Goal: Information Seeking & Learning: Learn about a topic

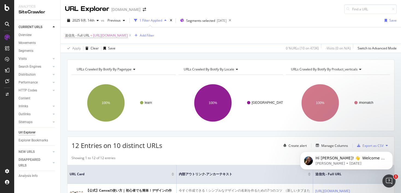
scroll to position [319, 0]
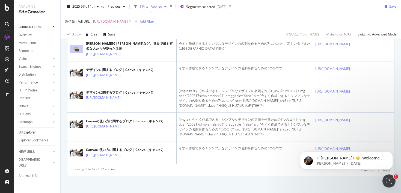
click at [128, 21] on span "[URL][DOMAIN_NAME]" at bounding box center [110, 22] width 35 height 8
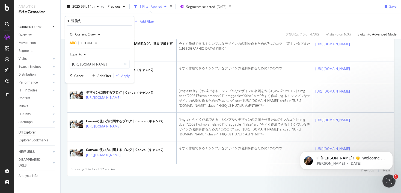
click at [165, 32] on div "Apply Clear Save 0 % URLs ( 10 on 473K ) - Visits ( 0 on N/A ) Switch to Advanc…" at bounding box center [231, 34] width 340 height 9
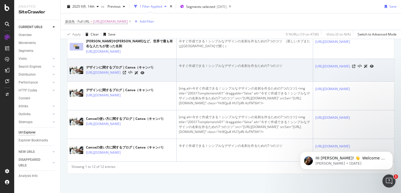
scroll to position [387, 0]
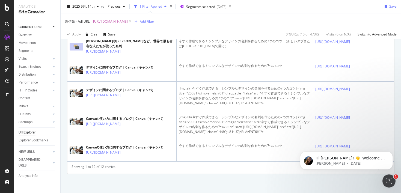
click at [128, 22] on span "[URL][DOMAIN_NAME]" at bounding box center [110, 22] width 35 height 8
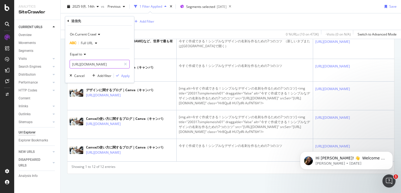
click at [101, 65] on input "[URL][DOMAIN_NAME]" at bounding box center [96, 64] width 52 height 9
paste input "autumn-wallpaper"
type input "[URL][DOMAIN_NAME]"
click at [123, 76] on div "Apply" at bounding box center [125, 75] width 8 height 5
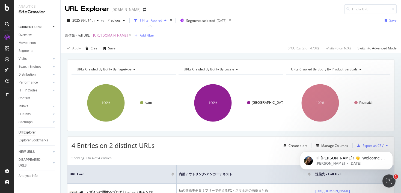
scroll to position [139, 0]
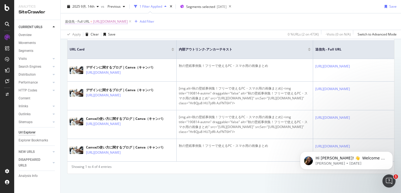
click at [127, 22] on span "https://www.canva.com/ja_jp/learn/autumn-wallpaper/" at bounding box center [110, 22] width 35 height 8
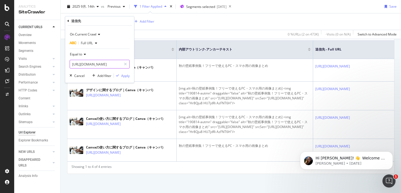
click at [104, 63] on input "https://www.canva.com/ja_jp/learn/autumn-wallpaper/" at bounding box center [96, 64] width 52 height 9
paste input "spring-wallpa"
type input "https://www.canva.com/ja_jp/learn/spring-wallpaer/"
click at [121, 74] on div "button" at bounding box center [117, 75] width 7 height 3
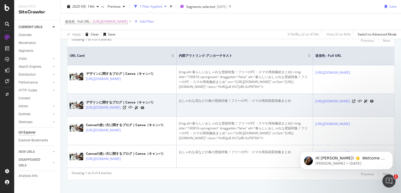
scroll to position [149, 0]
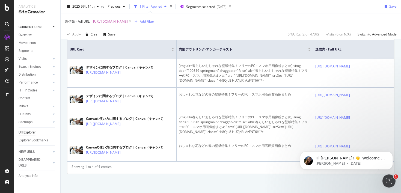
click at [125, 21] on span "https://www.canva.com/ja_jp/learn/spring-wallpaer/" at bounding box center [110, 22] width 35 height 8
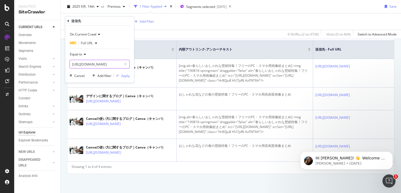
click at [112, 66] on input "https://www.canva.com/ja_jp/learn/spring-wallpaer/" at bounding box center [96, 64] width 52 height 9
paste input "how-to-start-twitt"
type input "https://www.canva.com/ja_jp/learn/how-to-start-twitter/"
click at [126, 76] on div "Apply" at bounding box center [125, 75] width 8 height 5
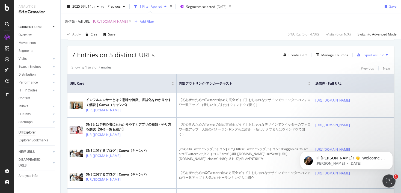
scroll to position [94, 0]
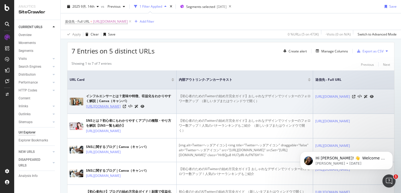
drag, startPoint x: 83, startPoint y: 106, endPoint x: 119, endPoint y: 114, distance: 36.3
click at [119, 109] on div "インフルエンサーとは？意味や特徴、収益化をわかりやすく解説｜Canva（キャンバ） [URL][DOMAIN_NAME]" at bounding box center [122, 102] width 104 height 16
click at [100, 97] on div "インフルエンサーとは？意味や特徴、収益化をわかりやすく解説｜Canva（キャンバ）" at bounding box center [130, 99] width 88 height 10
drag, startPoint x: 86, startPoint y: 107, endPoint x: 122, endPoint y: 115, distance: 37.0
click at [122, 114] on td "インフルエンサーとは？意味や特徴、収益化をわかりやすく解説｜Canva（キャンバ） [URL][DOMAIN_NAME]" at bounding box center [121, 101] width 109 height 25
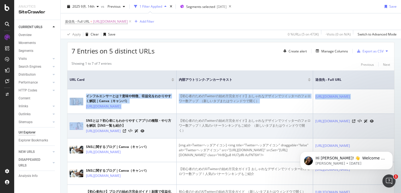
drag, startPoint x: 84, startPoint y: 106, endPoint x: 132, endPoint y: 121, distance: 50.6
click at [132, 121] on tbody "インフルエンサーとは？意味や特徴、収益化をわかりやすく解説｜Canva（キャンバ） https://www.canva.com/ja_jp/learn/wha…" at bounding box center [312, 171] width 491 height 165
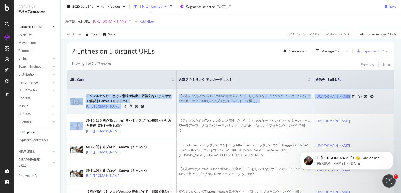
click at [104, 94] on div "インフルエンサーとは？意味や特徴、収益化をわかりやすく解説｜Canva（キャンバ）" at bounding box center [130, 99] width 88 height 10
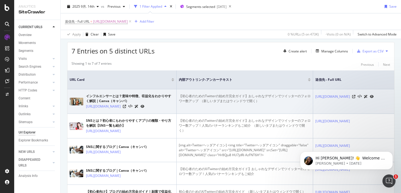
drag, startPoint x: 85, startPoint y: 108, endPoint x: 122, endPoint y: 118, distance: 38.6
click at [122, 114] on td "インフルエンサーとは？意味や特徴、収益化をわかりやすく解説｜Canva（キャンバ） [URL][DOMAIN_NAME]" at bounding box center [121, 101] width 109 height 25
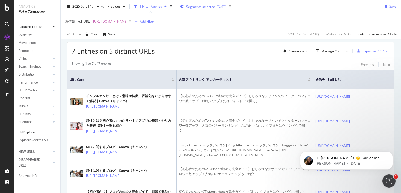
copy link "[URL][DOMAIN_NAME]"
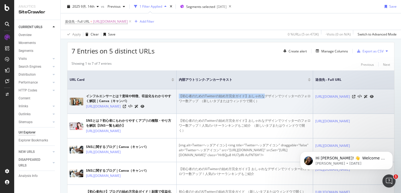
drag, startPoint x: 180, startPoint y: 95, endPoint x: 264, endPoint y: 96, distance: 83.7
click at [264, 96] on div "【初心者のためのTwitterの始め方完全ガイド】おしゃれなデザインでツイッターのフォロワー数アップ ⁠ （新しいタブまたはウィンドウで開く）" at bounding box center [245, 99] width 132 height 10
copy div "【初心者のためのTwitterの始め方完全ガイド】おしゃれな"
copy div "【初心者のためのTwitterの始め方完全ガイド】おしゃれなデザインでツイッターのフォロワー数アップ"
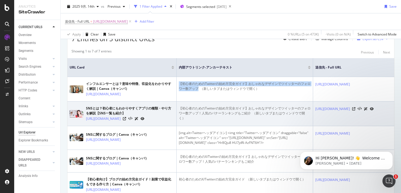
scroll to position [121, 0]
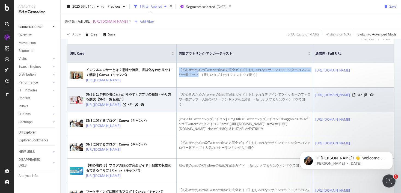
drag, startPoint x: 85, startPoint y: 110, endPoint x: 102, endPoint y: 118, distance: 18.6
click at [102, 107] on div "SNSとは？初心者にもわかりやすくアプリの種類・やり方を解説【SNS一覧も紹介】 https://www.canva.com/ja_jp/learn/what…" at bounding box center [122, 100] width 104 height 16
copy link "https://www.canva.com/ja_jp/learn/what-is-sns/"
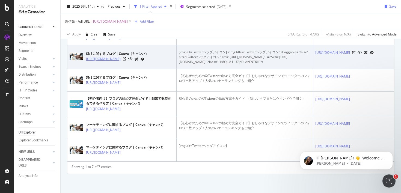
scroll to position [193, 0]
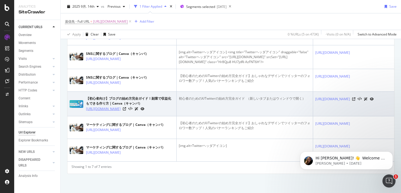
drag, startPoint x: 84, startPoint y: 122, endPoint x: 106, endPoint y: 126, distance: 21.6
click at [106, 112] on div "【初心者向け】ブログの始め方完全ガイド！副業で収益化もできる作り方｜Canva（キャンバ） https://www.canva.com/ja_jp/learn…" at bounding box center [122, 104] width 104 height 16
click at [103, 106] on div "【初心者向け】ブログの始め方完全ガイド！副業で収益化もできる作り方｜Canva（キャンバ）" at bounding box center [130, 101] width 88 height 10
drag, startPoint x: 85, startPoint y: 120, endPoint x: 111, endPoint y: 129, distance: 27.9
click at [112, 112] on div "【初心者向け】ブログの始め方完全ガイド！副業で収益化もできる作り方｜Canva（キャンバ） https://www.canva.com/ja_jp/learn…" at bounding box center [122, 104] width 104 height 16
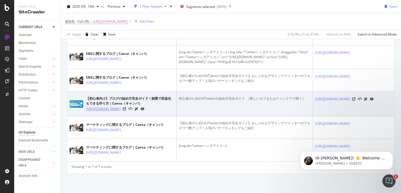
copy link "[URL][DOMAIN_NAME]"
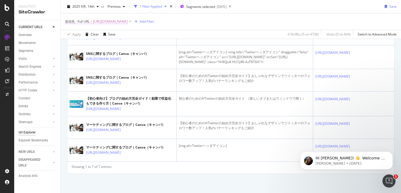
click at [128, 20] on span "https://www.canva.com/ja_jp/learn/how-to-start-twitter/" at bounding box center [110, 22] width 35 height 8
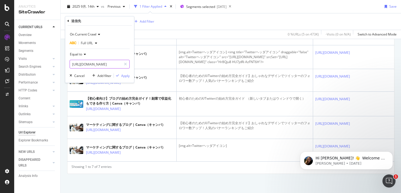
click at [103, 64] on input "https://www.canva.com/ja_jp/learn/how-to-start-twitter/" at bounding box center [96, 64] width 52 height 9
paste input "graphic-design-terms"
type input "https://www.canva.com/ja_jp/learn/graphic-design-terms/"
click at [125, 76] on div "Apply" at bounding box center [125, 75] width 8 height 5
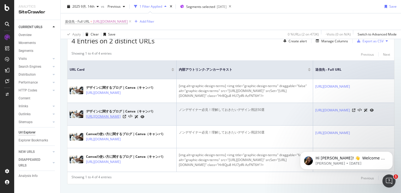
scroll to position [139, 0]
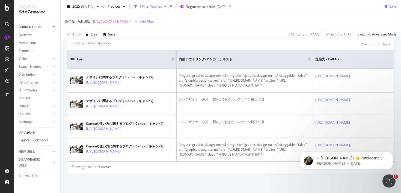
click at [128, 21] on span "https://www.canva.com/ja_jp/learn/graphic-design-terms/" at bounding box center [110, 22] width 35 height 8
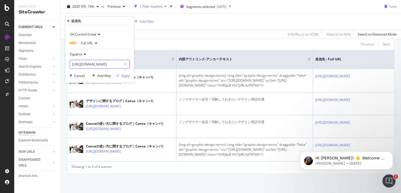
click at [108, 62] on input "https://www.canva.com/ja_jp/learn/graphic-design-terms/" at bounding box center [96, 64] width 52 height 9
paste input "presentations-sale"
type input "https://www.canva.com/ja_jp/learn/presentations-sales/"
click at [126, 76] on div "Apply" at bounding box center [125, 75] width 8 height 5
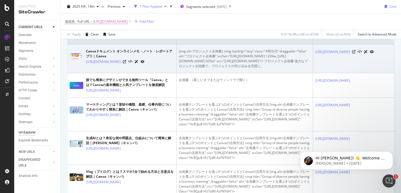
scroll to position [138, 0]
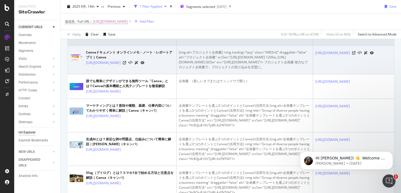
drag, startPoint x: 85, startPoint y: 63, endPoint x: 136, endPoint y: 68, distance: 51.8
click at [136, 68] on td "Canvaドキュメント オンラインメモ・ノート・レポートアプリ | Canva https://www.canva.com/ja_jp/docs/" at bounding box center [121, 60] width 109 height 29
copy link "https://www.canva.com/ja_jp/docs/"
drag, startPoint x: 193, startPoint y: 52, endPoint x: 222, endPoint y: 52, distance: 28.9
click at [222, 52] on div "[img.alt=プロジェクト企画書] <img loading="lazy" class="AR03rQ" draggable="false" alt="プ…" at bounding box center [245, 60] width 132 height 20
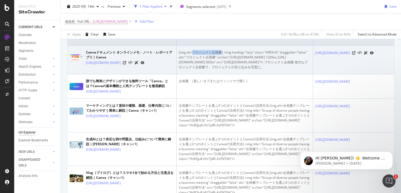
copy div "プロジェクト企画書"
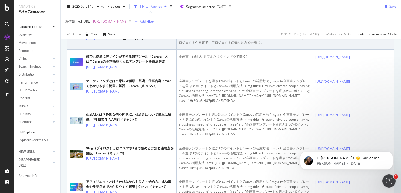
scroll to position [166, 0]
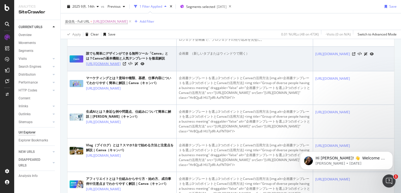
drag, startPoint x: 85, startPoint y: 88, endPoint x: 103, endPoint y: 94, distance: 18.6
click at [103, 67] on div "誰でも簡単にデザインができる無料ツール「Canva」とは？Canvaの基本機能と人気テンプレートを徹底解説 https://www.canva.com/ja_…" at bounding box center [122, 59] width 104 height 16
copy link "https://www.canva.com/ja_jp/learn/easytodesign/"
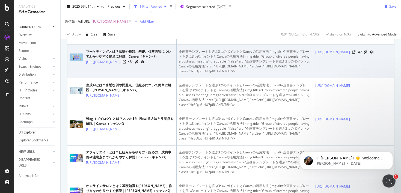
scroll to position [195, 0]
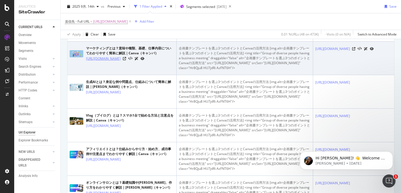
drag, startPoint x: 85, startPoint y: 89, endPoint x: 111, endPoint y: 92, distance: 25.6
click at [111, 61] on div "マーケティングとは？意味や種類、基礎、仕事内容についてわかりやすく簡単に解説｜Canva（キャンバ） https://www.canva.com/ja_jp/…" at bounding box center [122, 54] width 104 height 16
copy link "[URL][DOMAIN_NAME]"
drag, startPoint x: 179, startPoint y: 78, endPoint x: 253, endPoint y: 67, distance: 74.6
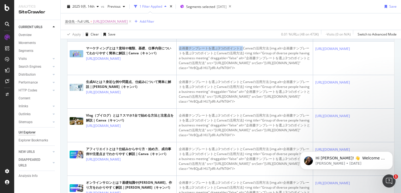
click at [247, 70] on div "企画書テンプレートを選ぶ3つのポイントとCanvaの活用方法 [img.alt=企画書テンプレートを選ぶ3つのポイントとCanvaの活用方法] <img ti…" at bounding box center [245, 58] width 132 height 25
copy div "企画書テンプレートを選ぶ3つのポイントとCa"
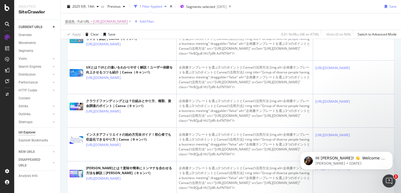
scroll to position [1390, 0]
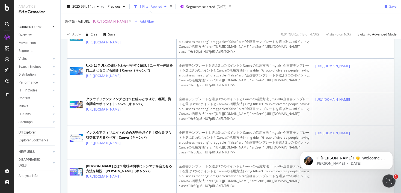
drag, startPoint x: 85, startPoint y: 143, endPoint x: 119, endPoint y: 148, distance: 35.0
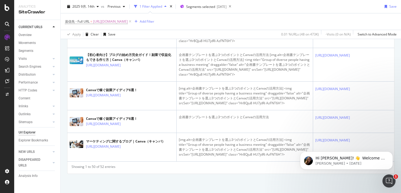
scroll to position [2331, 0]
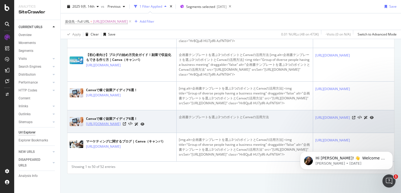
drag, startPoint x: 85, startPoint y: 112, endPoint x: 119, endPoint y: 117, distance: 34.3
click at [119, 117] on div "Canvaで稼ぐ副業アイディア6選！ https://www.canva.com/ja_jp/learn/side-hustle-with-canva/" at bounding box center [122, 122] width 104 height 14
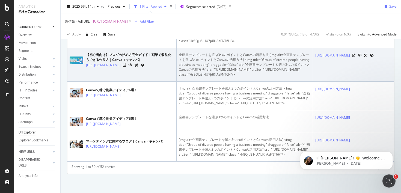
scroll to position [2222, 0]
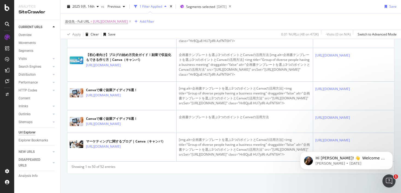
drag, startPoint x: 147, startPoint y: 23, endPoint x: 142, endPoint y: 31, distance: 9.1
click at [128, 23] on span "https://www.canva.com/ja_jp/learn/presentations-sales/" at bounding box center [110, 22] width 35 height 8
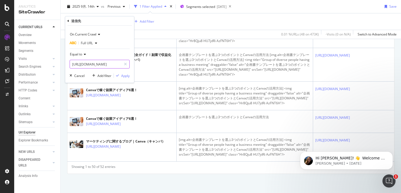
click at [102, 66] on input "https://www.canva.com/ja_jp/learn/presentations-sales/" at bounding box center [96, 64] width 52 height 9
paste input "graphic-design-tips-non-designer"
type input "https://www.canva.com/ja_jp/learn/graphic-design-tips-non-designers/"
click at [123, 76] on div "Apply" at bounding box center [125, 75] width 8 height 5
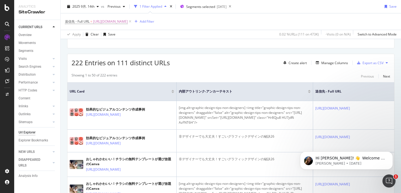
scroll to position [95, 0]
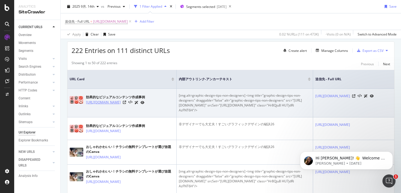
drag, startPoint x: 85, startPoint y: 100, endPoint x: 113, endPoint y: 106, distance: 29.5
click at [113, 106] on div "効果的なビジュアルコンテンツ作成事例 https://www.canva.com/ja_jp/learn/visual-content/" at bounding box center [122, 100] width 104 height 14
drag, startPoint x: 193, startPoint y: 96, endPoint x: 245, endPoint y: 95, distance: 52.4
click at [245, 95] on div "[img.alt=graphic-design-tips-non-designers] <img title="graphic-design-tips-non…" at bounding box center [245, 103] width 132 height 20
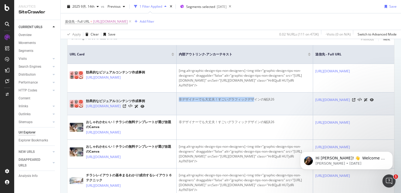
drag, startPoint x: 179, startPoint y: 109, endPoint x: 261, endPoint y: 109, distance: 82.1
click at [261, 102] on div "非デザイナーでも大丈夫！すごいグラフィックデザインの秘訣26" at bounding box center [245, 99] width 132 height 5
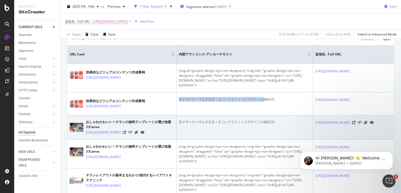
scroll to position [143, 0]
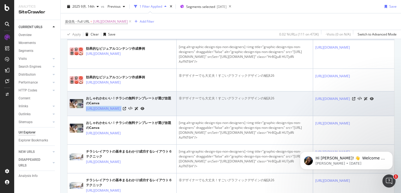
drag, startPoint x: 85, startPoint y: 120, endPoint x: 151, endPoint y: 120, distance: 66.0
click at [151, 111] on div "おしゃれかわいい！チラシの無料テンプレートが選び放題のCanva https://www.canva.com/ja_jp/learn/flyers/" at bounding box center [122, 104] width 104 height 16
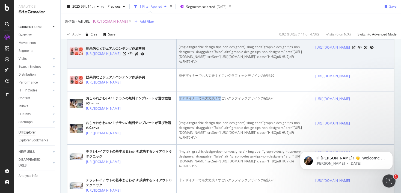
drag, startPoint x: 179, startPoint y: 110, endPoint x: 258, endPoint y: 43, distance: 104.1
click at [221, 101] on div "非デザイナーでも大丈夫！すごいグラフィックデザインの秘訣26" at bounding box center [245, 98] width 132 height 5
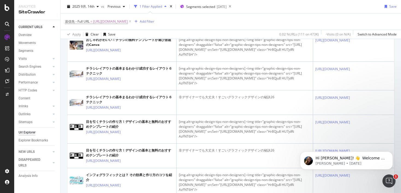
scroll to position [247, 0]
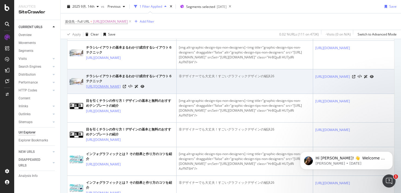
drag, startPoint x: 85, startPoint y: 118, endPoint x: 109, endPoint y: 123, distance: 24.6
click at [109, 89] on div "チラシレイアウトの基本まるわかり!成功するレイアウト６テクニック https://www.canva.com/ja_jp/learn/6-layout-tec…" at bounding box center [122, 82] width 104 height 16
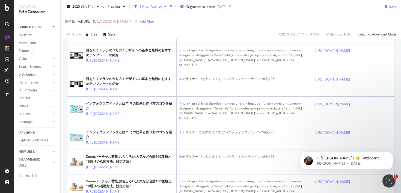
scroll to position [299, 0]
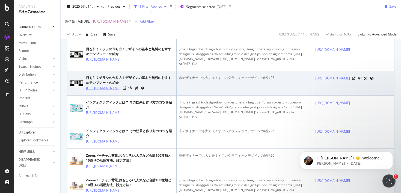
drag, startPoint x: 85, startPoint y: 135, endPoint x: 126, endPoint y: 139, distance: 40.8
click at [126, 91] on div "目を引くチラシの作り方！デザインの基本と無料のおすすめテンプレートの紹介 https://www.canva.com/ja_jp/learn/how_to_m…" at bounding box center [122, 83] width 104 height 16
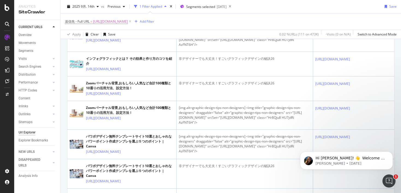
scroll to position [384, 0]
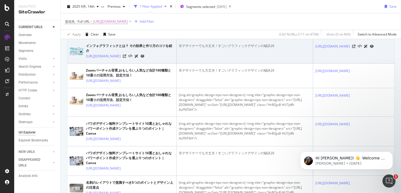
drag, startPoint x: 85, startPoint y: 118, endPoint x: 122, endPoint y: 127, distance: 38.8
click at [122, 64] on td "インフォグラフィックとは？ その効果と作り方のコツを紹介 [URL][DOMAIN_NAME]" at bounding box center [121, 51] width 109 height 25
drag, startPoint x: 229, startPoint y: 107, endPoint x: 261, endPoint y: 107, distance: 31.9
click at [261, 48] on div "非デザイナーでも大丈夫！すごいグラフィックデザインの秘訣26" at bounding box center [245, 45] width 132 height 5
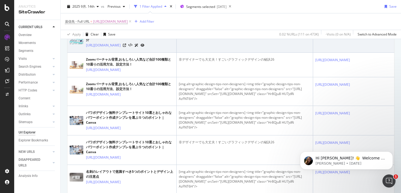
scroll to position [421, 0]
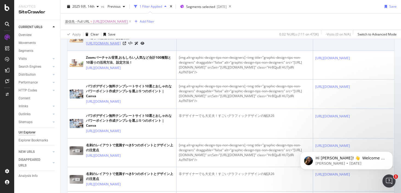
drag, startPoint x: 85, startPoint y: 110, endPoint x: 125, endPoint y: 116, distance: 39.6
click at [125, 46] on div "Zoomバーチャル背景,おもしろい,人気など合計100種類と10通りの活用方法、設定方法！ [URL][DOMAIN_NAME]" at bounding box center [122, 39] width 104 height 16
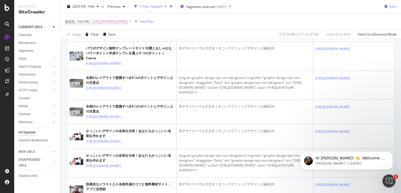
scroll to position [524, 0]
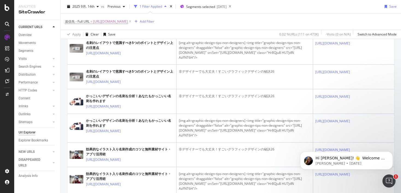
drag, startPoint x: 85, startPoint y: 119, endPoint x: 128, endPoint y: 124, distance: 44.1
click at [128, 31] on div "パワポデザイン無料テンプレートサイト10選とおしゃれなパワーポイント作成テンプレを選ぶ５つのポイント | Canva [URL][DOMAIN_NAME]" at bounding box center [122, 21] width 104 height 20
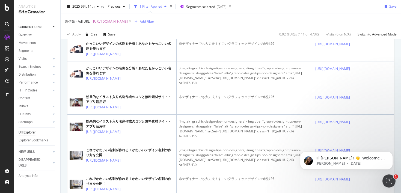
scroll to position [629, 0]
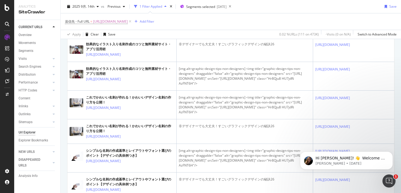
drag, startPoint x: 85, startPoint y: 83, endPoint x: 121, endPoint y: 92, distance: 36.7
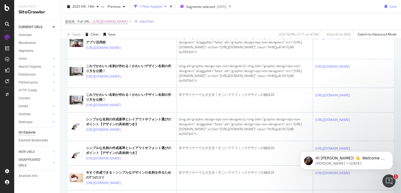
drag, startPoint x: 85, startPoint y: 82, endPoint x: 119, endPoint y: 88, distance: 34.4
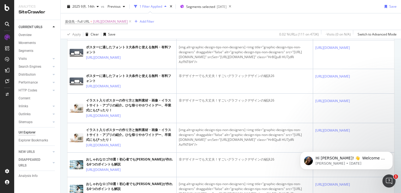
scroll to position [1011, 0]
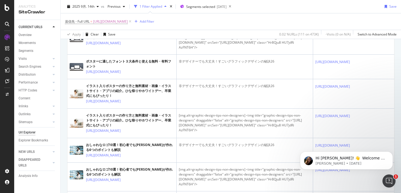
drag, startPoint x: 85, startPoint y: 66, endPoint x: 109, endPoint y: 72, distance: 24.9
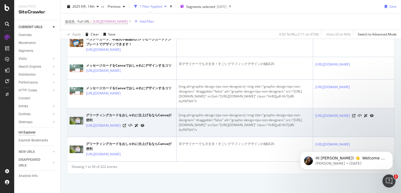
scroll to position [1720, 0]
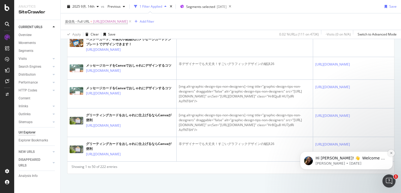
click at [392, 151] on button "Dismiss notification" at bounding box center [390, 152] width 7 height 7
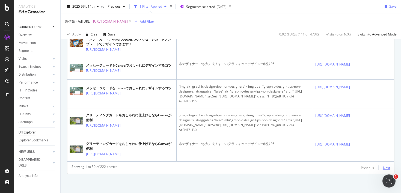
click at [387, 165] on div "Next" at bounding box center [386, 167] width 7 height 5
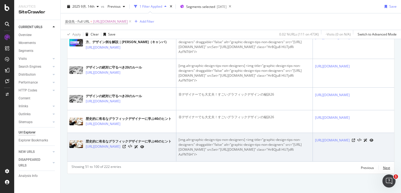
scroll to position [1691, 0]
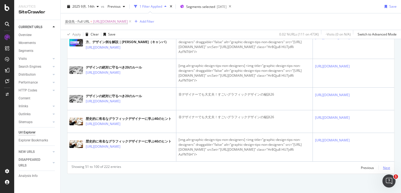
click at [387, 167] on div "Next" at bounding box center [386, 167] width 7 height 5
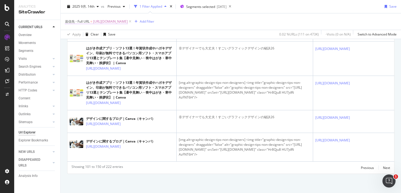
click at [125, 23] on span "https://www.canva.com/ja_jp/learn/graphic-design-tips-non-designers/" at bounding box center [110, 22] width 35 height 8
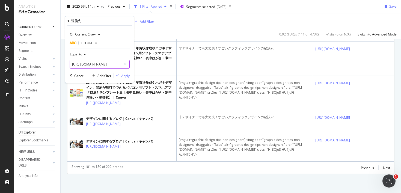
click at [104, 62] on input "https://www.canva.com/ja_jp/learn/graphic-design-tips-non-designers/" at bounding box center [96, 64] width 52 height 9
paste input "bucket-list-50-beautiful-places-earth-photograph"
type input "[URL][DOMAIN_NAME]"
click at [123, 74] on div "Apply" at bounding box center [125, 75] width 8 height 5
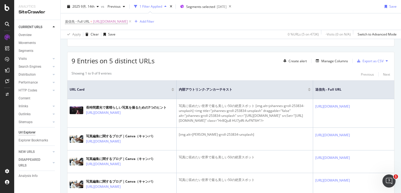
scroll to position [86, 0]
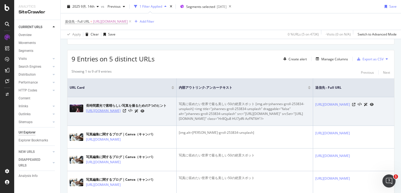
drag, startPoint x: 84, startPoint y: 110, endPoint x: 114, endPoint y: 121, distance: 32.2
click at [114, 115] on div "長時間露光で素晴らしい写真を撮るための7つのヒント https://www.canva.com/ja_jp/learn/7-tips-create-majes…" at bounding box center [122, 108] width 104 height 14
click at [90, 103] on div "長時間露光で素晴らしい写真を撮るための7つのヒント" at bounding box center [126, 105] width 80 height 5
drag, startPoint x: 85, startPoint y: 110, endPoint x: 108, endPoint y: 121, distance: 25.5
click at [108, 115] on div "長時間露光で素晴らしい写真を撮るための7つのヒント https://www.canva.com/ja_jp/learn/7-tips-create-majes…" at bounding box center [122, 108] width 104 height 14
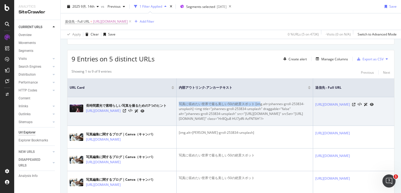
drag, startPoint x: 179, startPoint y: 104, endPoint x: 259, endPoint y: 103, distance: 79.9
click at [259, 103] on div "写真に収めたい世界で最も美しい50の絶景スポット [img.alt=johannes-groll-253834-unsplash] <img title="j…" at bounding box center [245, 111] width 132 height 20
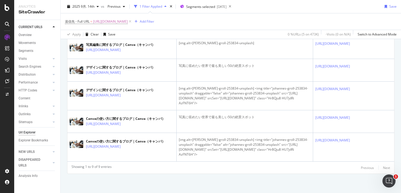
scroll to position [276, 0]
click at [124, 23] on span "[URL][DOMAIN_NAME]" at bounding box center [110, 22] width 35 height 8
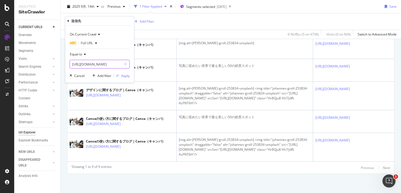
click at [94, 62] on input "[URL][DOMAIN_NAME]" at bounding box center [96, 64] width 52 height 9
paste input "drink_menu_template"
type input "https://www.canva.com/ja_jp/learn/drink_menu_template/"
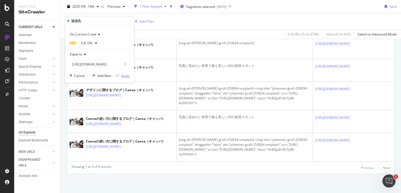
click at [124, 74] on div "Apply" at bounding box center [125, 75] width 8 height 5
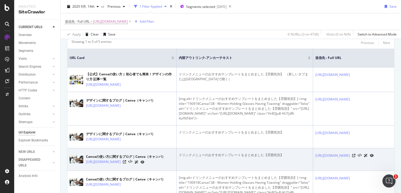
scroll to position [130, 0]
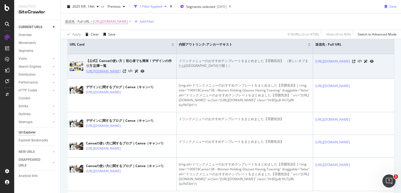
drag, startPoint x: 85, startPoint y: 71, endPoint x: 93, endPoint y: 78, distance: 10.8
click at [93, 74] on div "【公式】Canvaの使い方 | 初心者でも簡単！デザインの作り方 記事一覧 [URL][DOMAIN_NAME]" at bounding box center [122, 66] width 104 height 16
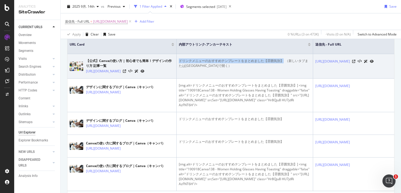
drag, startPoint x: 180, startPoint y: 60, endPoint x: 282, endPoint y: 60, distance: 102.3
click at [282, 60] on div "ドリンクメニューのおすすめテンプレートをまとめました【雰囲気別】 ⁠ （新しいタブまたはウィンドウで開く）" at bounding box center [245, 63] width 132 height 10
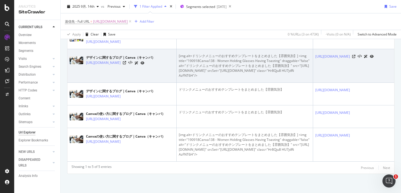
scroll to position [198, 0]
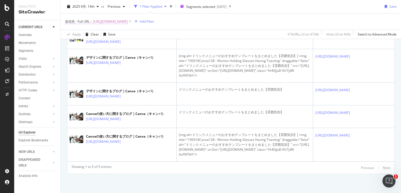
click at [104, 22] on span "https://www.canva.com/ja_jp/learn/drink_menu_template/" at bounding box center [110, 22] width 35 height 8
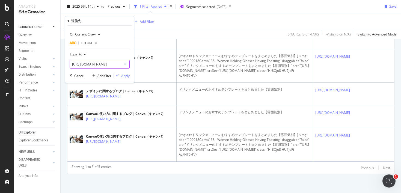
click at [98, 65] on input "https://www.canva.com/ja_jp/learn/drink_menu_template/" at bounding box center [96, 64] width 52 height 9
paste input "photographic-processing"
type input "https://www.canva.com/ja_jp/learn/photographic-processing/"
click at [129, 76] on div "Apply" at bounding box center [125, 75] width 8 height 5
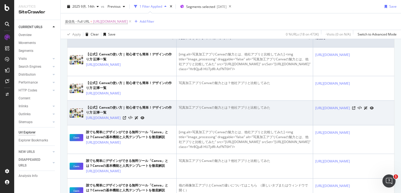
scroll to position [136, 0]
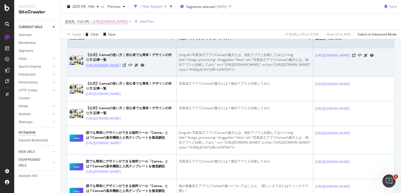
drag, startPoint x: 85, startPoint y: 65, endPoint x: 93, endPoint y: 72, distance: 10.4
click at [93, 68] on div "【公式】Canvaの使い方 | 初心者でも簡単！デザインの作り方 記事一覧 [URL][DOMAIN_NAME]" at bounding box center [122, 60] width 104 height 16
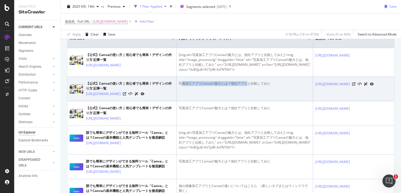
drag, startPoint x: 180, startPoint y: 92, endPoint x: 248, endPoint y: 93, distance: 67.4
click at [248, 86] on div "写真加工アプリCanvaの魅力とは？他社アプリと比較してみた" at bounding box center [245, 83] width 132 height 5
drag, startPoint x: 179, startPoint y: 93, endPoint x: 235, endPoint y: 93, distance: 55.9
click at [235, 86] on div "写真加工アプリCanvaの魅力とは？他社アプリと比較してみた" at bounding box center [245, 83] width 132 height 5
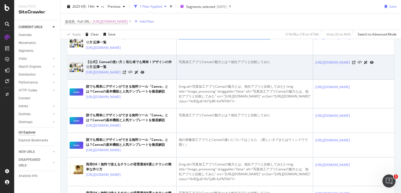
scroll to position [185, 0]
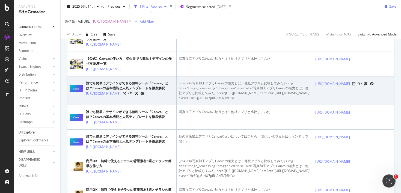
drag, startPoint x: 85, startPoint y: 113, endPoint x: 107, endPoint y: 122, distance: 24.0
click at [107, 105] on td "誰でも簡単にデザインができる無料ツール「Canva」とは？Canvaの基本機能と人気テンプレートを徹底解説 https://www.canva.com/ja_…" at bounding box center [121, 90] width 109 height 29
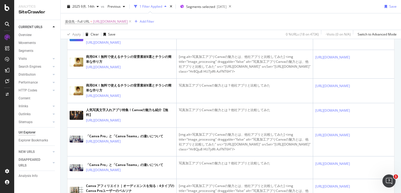
scroll to position [299, 0]
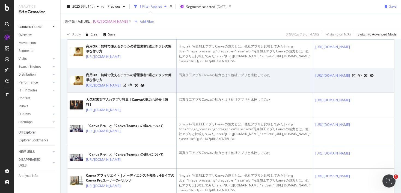
drag, startPoint x: 84, startPoint y: 135, endPoint x: 119, endPoint y: 142, distance: 35.9
click at [119, 88] on div "商用OK！無料で使えるチラシの背景素材8選とチラシの簡単な作り方 https://www.canva.com/ja_jp/learn/chirashi_bac…" at bounding box center [122, 81] width 104 height 16
click at [95, 82] on div "商用OK！無料で使えるチラシの背景素材8選とチラシの簡単な作り方" at bounding box center [130, 78] width 88 height 10
drag, startPoint x: 85, startPoint y: 136, endPoint x: 113, endPoint y: 146, distance: 29.9
click at [113, 93] on td "商用OK！無料で使えるチラシの背景素材8選とチラシの簡単な作り方 https://www.canva.com/ja_jp/learn/chirashi_bac…" at bounding box center [121, 80] width 109 height 25
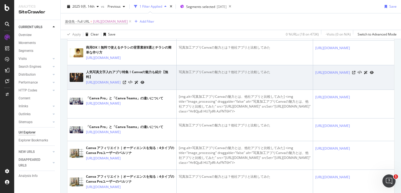
scroll to position [334, 0]
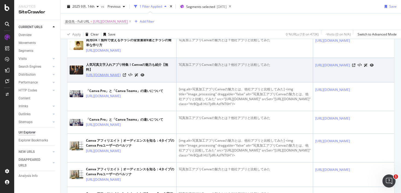
drag, startPoint x: 85, startPoint y: 125, endPoint x: 97, endPoint y: 133, distance: 14.5
click at [97, 78] on div "人気写真文字入れアプリ特集！Canvaの魅力も紹介【無料】 https://www.canva.com/ja_jp/learn/photo-app/" at bounding box center [122, 70] width 104 height 16
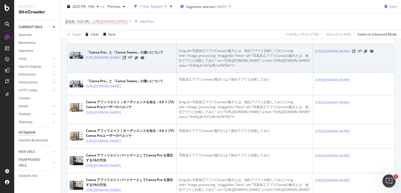
scroll to position [385, 0]
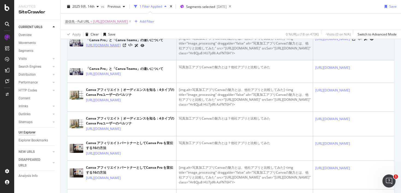
drag, startPoint x: 85, startPoint y: 100, endPoint x: 96, endPoint y: 107, distance: 13.4
click at [96, 50] on div "「Canva Pro」と「Canva Teams」の違いについて https://www.canva.com/ja_jp/learn/5-for-1/" at bounding box center [122, 43] width 104 height 14
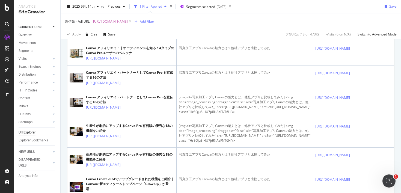
scroll to position [457, 0]
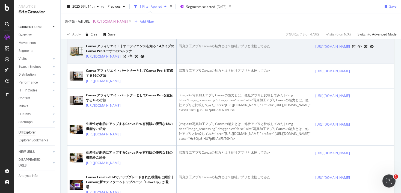
drag, startPoint x: 85, startPoint y: 134, endPoint x: 103, endPoint y: 146, distance: 21.8
click at [103, 59] on div "Canva アフィリエイト｜オーディエンスを知る：4タイプのCanva Proユーザーのペルソナ https://www.canva.com/ja_jp/le…" at bounding box center [122, 52] width 104 height 16
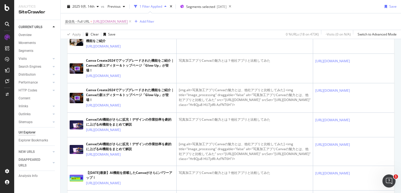
scroll to position [583, 0]
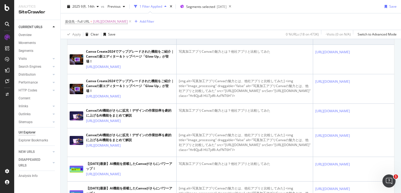
drag, startPoint x: 85, startPoint y: 155, endPoint x: 121, endPoint y: 165, distance: 37.2
click at [121, 45] on td "生産性が劇的にアップするCanva Pro 有料版の優秀な18の機能をご紹介 https://www.canva.com/ja_jp/learn/canva-…" at bounding box center [121, 32] width 109 height 25
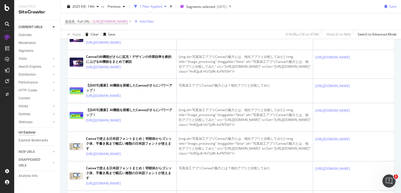
scroll to position [662, 0]
drag, startPoint x: 85, startPoint y: 110, endPoint x: 121, endPoint y: 120, distance: 37.5
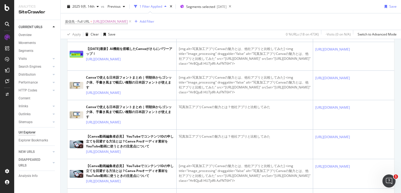
scroll to position [729, 0]
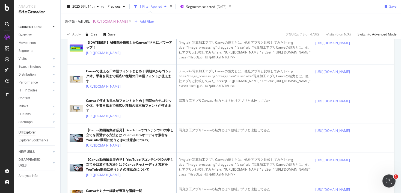
drag, startPoint x: 85, startPoint y: 112, endPoint x: 101, endPoint y: 118, distance: 17.3
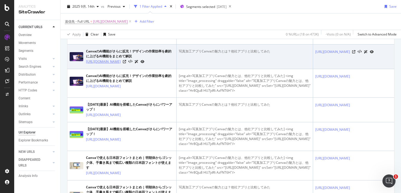
scroll to position [635, 0]
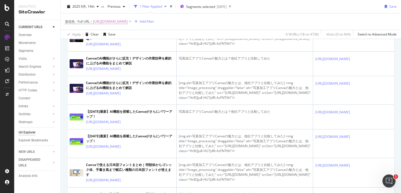
drag, startPoint x: 85, startPoint y: 103, endPoint x: 124, endPoint y: 108, distance: 39.0
drag, startPoint x: 180, startPoint y: 94, endPoint x: 261, endPoint y: 94, distance: 81.0
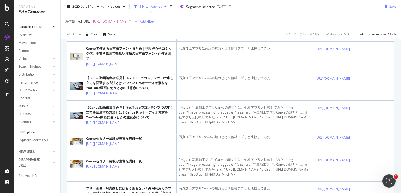
scroll to position [789, 0]
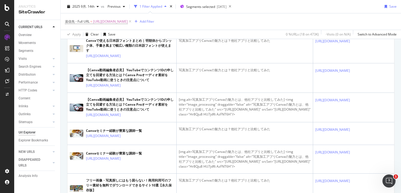
drag, startPoint x: 85, startPoint y: 120, endPoint x: 112, endPoint y: 128, distance: 27.6
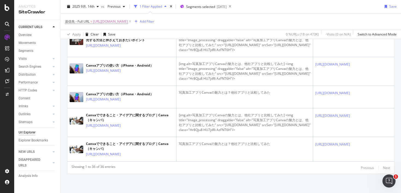
scroll to position [1249, 0]
click at [128, 22] on span "https://www.canva.com/ja_jp/learn/photographic-processing/" at bounding box center [110, 22] width 35 height 8
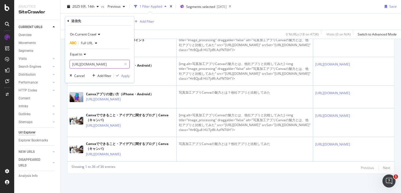
click at [107, 61] on input "https://www.canva.com/ja_jp/learn/photographic-processing/" at bounding box center [96, 64] width 52 height 9
paste input "cool-business-card"
type input "[URL][DOMAIN_NAME]"
click at [127, 76] on div "Apply" at bounding box center [125, 75] width 8 height 5
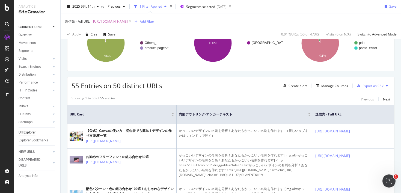
scroll to position [95, 0]
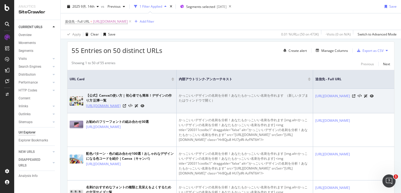
drag, startPoint x: 84, startPoint y: 106, endPoint x: 97, endPoint y: 112, distance: 14.2
click at [97, 109] on div "【公式】Canvaの使い方 | 初心者でも簡単！デザインの作り方 記事一覧 [URL][DOMAIN_NAME]" at bounding box center [122, 101] width 104 height 16
click at [95, 99] on div "【公式】Canvaの使い方 | 初心者でも簡単！デザインの作り方 記事一覧" at bounding box center [130, 98] width 88 height 10
drag, startPoint x: 85, startPoint y: 106, endPoint x: 97, endPoint y: 112, distance: 13.3
click at [97, 109] on div "【公式】Canvaの使い方 | 初心者でも簡単！デザインの作り方 記事一覧 [URL][DOMAIN_NAME]" at bounding box center [122, 101] width 104 height 16
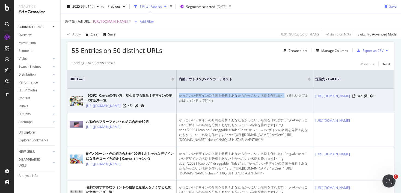
drag, startPoint x: 180, startPoint y: 96, endPoint x: 284, endPoint y: 95, distance: 103.9
click at [284, 95] on div "かっこいいデザインの名刺を分析！あなたもかっこいい名刺を作れます ⁠ （新しいタブまたはウィンドウで開く）" at bounding box center [245, 98] width 132 height 10
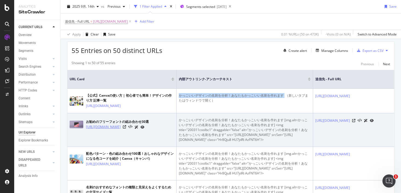
drag, startPoint x: 85, startPoint y: 130, endPoint x: 133, endPoint y: 137, distance: 48.5
click at [133, 131] on div "お勧めの[PERSON_NAME]の組み合わせ30選 [URL][DOMAIN_NAME]" at bounding box center [122, 125] width 104 height 14
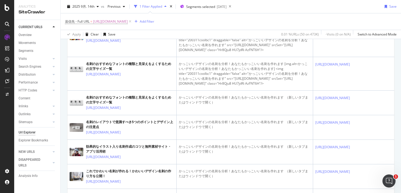
scroll to position [232, 0]
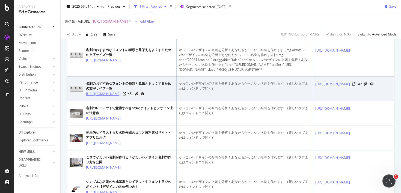
drag, startPoint x: 85, startPoint y: 127, endPoint x: 119, endPoint y: 136, distance: 35.7
click at [119, 97] on div "名刺のおすすめなフォントの種類と見栄えをよくするための文字サイズ一覧 [URL][DOMAIN_NAME]" at bounding box center [122, 89] width 104 height 16
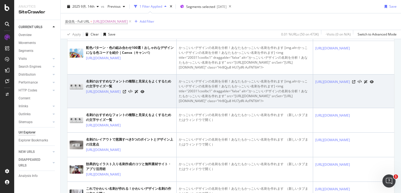
scroll to position [185, 0]
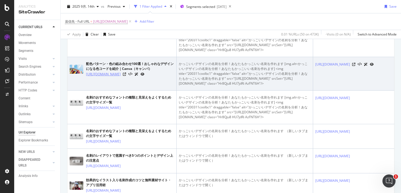
drag, startPoint x: 85, startPoint y: 88, endPoint x: 133, endPoint y: 92, distance: 48.5
click at [133, 77] on div "配色パターン・色の組み合わせ100選！おしゃれなデザインになる色コードを紹介｜Canva（キャンバ） [URL][DOMAIN_NAME]" at bounding box center [122, 69] width 104 height 16
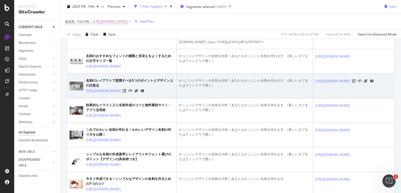
scroll to position [284, 0]
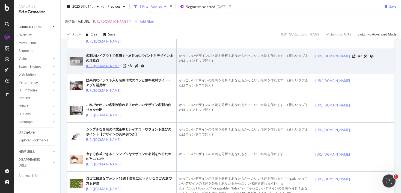
drag, startPoint x: 85, startPoint y: 105, endPoint x: 127, endPoint y: 113, distance: 42.2
click at [127, 69] on div "名刺のレイアウトで意識すべき5つのポイントとデザイン上の注意点 [URL][DOMAIN_NAME]" at bounding box center [122, 61] width 104 height 16
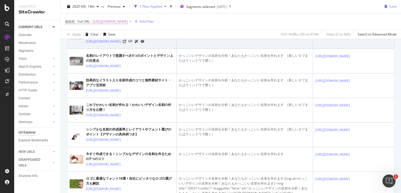
scroll to position [312, 0]
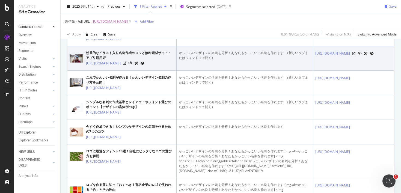
drag, startPoint x: 84, startPoint y: 107, endPoint x: 119, endPoint y: 113, distance: 35.4
click at [119, 66] on div "効果的なイラスト入り名刺作成のコツと無料素材サイト・ アプリ活用術 [URL][DOMAIN_NAME]" at bounding box center [122, 58] width 104 height 16
click at [102, 60] on div "効果的なイラスト入り名刺作成のコツと無料素材サイト・ アプリ活用術" at bounding box center [130, 55] width 88 height 10
drag, startPoint x: 85, startPoint y: 108, endPoint x: 107, endPoint y: 112, distance: 22.7
click at [107, 66] on div "効果的なイラスト入り名刺作成のコツと無料素材サイト・ アプリ活用術 [URL][DOMAIN_NAME]" at bounding box center [122, 58] width 104 height 16
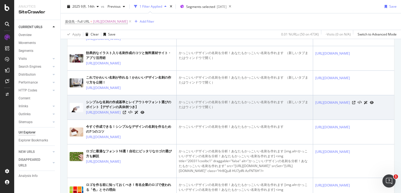
scroll to position [333, 0]
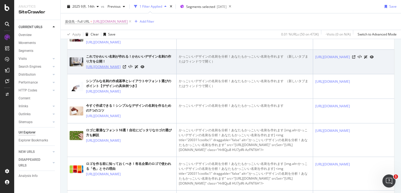
drag, startPoint x: 85, startPoint y: 118, endPoint x: 120, endPoint y: 123, distance: 35.3
click at [120, 70] on div "これでかわいい名刺が作れる！かわいいデザイン名刺の作り方を公開！ https://www.canva.com/ja_jp/learn/kawaii-busin…" at bounding box center [122, 62] width 104 height 16
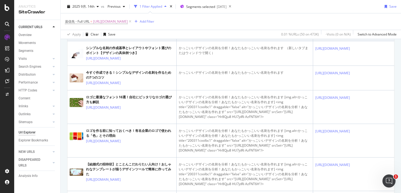
scroll to position [370, 0]
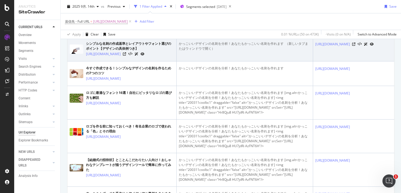
click at [84, 57] on div "シンプルな名刺の作成基準とレイアウトやフォント選びのポイント【デザインの具体例つき】 [URL][DOMAIN_NAME]" at bounding box center [122, 49] width 104 height 16
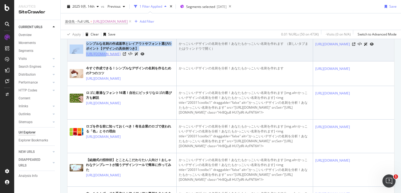
drag, startPoint x: 84, startPoint y: 110, endPoint x: 99, endPoint y: 111, distance: 14.8
click at [99, 57] on div "シンプルな名刺の作成基準とレイアウトやフォント選びのポイント【デザインの具体例つき】 [URL][DOMAIN_NAME]" at bounding box center [122, 49] width 104 height 16
click at [95, 51] on div "シンプルな名刺の作成基準とレイアウトやフォント選びのポイント【デザインの具体例つき】" at bounding box center [130, 46] width 88 height 10
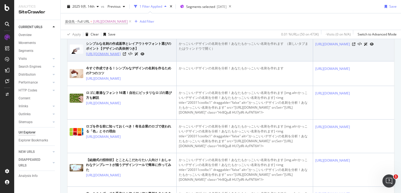
drag, startPoint x: 85, startPoint y: 109, endPoint x: 123, endPoint y: 112, distance: 37.7
click at [123, 57] on div "シンプルな名刺の作成基準とレイアウトやフォント選びのポイント【デザインの具体例つき】 [URL][DOMAIN_NAME]" at bounding box center [122, 49] width 104 height 16
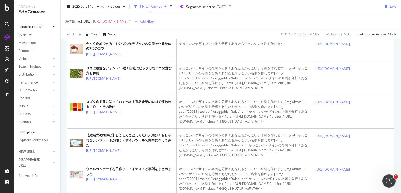
scroll to position [398, 0]
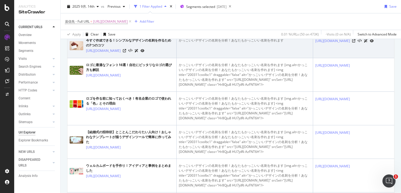
drag, startPoint x: 85, startPoint y: 111, endPoint x: 142, endPoint y: 103, distance: 57.6
click at [134, 53] on div "今すぐ作成できる！シンプルなデザインの名刺を作るための7つのコツ [URL][DOMAIN_NAME]" at bounding box center [122, 46] width 104 height 16
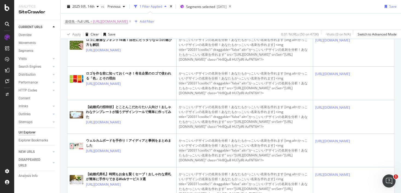
scroll to position [430, 0]
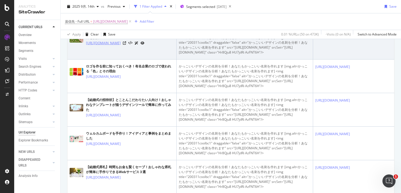
drag, startPoint x: 85, startPoint y: 108, endPoint x: 122, endPoint y: 115, distance: 37.1
click at [122, 46] on div "ロゴに最適なフォント16選！自社にピッタリなロゴの選び方も解説 [URL][DOMAIN_NAME]" at bounding box center [122, 38] width 104 height 16
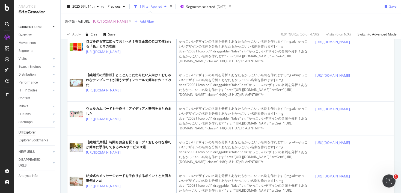
scroll to position [462, 0]
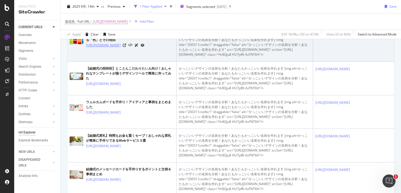
drag, startPoint x: 84, startPoint y: 120, endPoint x: 118, endPoint y: 134, distance: 37.0
click at [118, 48] on div "ロゴを作る前に知っておくべき！有名企業のロゴで使われる「色」とその理由 [URL][DOMAIN_NAME]" at bounding box center [122, 40] width 104 height 16
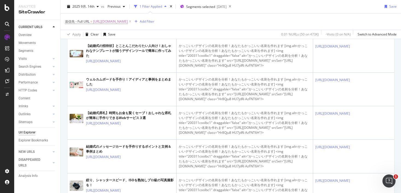
scroll to position [493, 0]
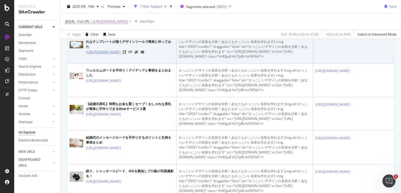
drag, startPoint x: 85, startPoint y: 133, endPoint x: 128, endPoint y: 139, distance: 43.0
click at [128, 55] on div "【結婚式の招待状】とことんこだわりたい人向け！おしゃれなテンプレートが揃うデザインツールで簡単に作ってみた [URL][DOMAIN_NAME]" at bounding box center [122, 44] width 104 height 20
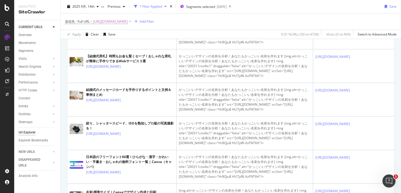
scroll to position [574, 0]
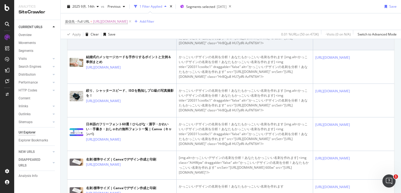
drag, startPoint x: 85, startPoint y: 139, endPoint x: 142, endPoint y: 144, distance: 57.8
click at [142, 37] on div "【結婚式席札】時間もお金も賢くセーブ！おしゃれな席札が簡単に手作りできるWebサービス３選 https://www.canva.com/ja_jp/learn…" at bounding box center [122, 29] width 104 height 16
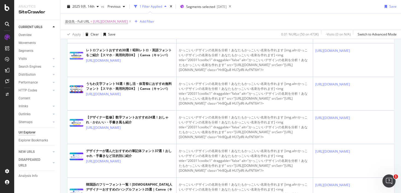
scroll to position [771, 0]
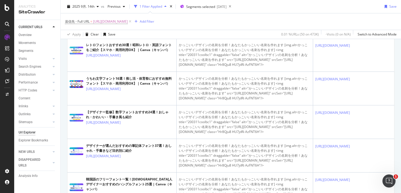
drag, startPoint x: 85, startPoint y: 152, endPoint x: 118, endPoint y: 163, distance: 33.7
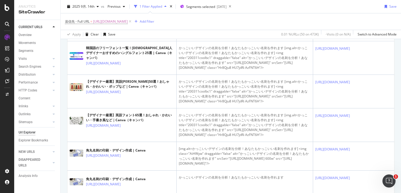
scroll to position [909, 0]
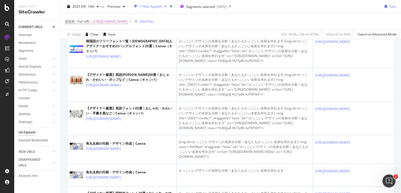
drag, startPoint x: 85, startPoint y: 88, endPoint x: 104, endPoint y: 95, distance: 20.4
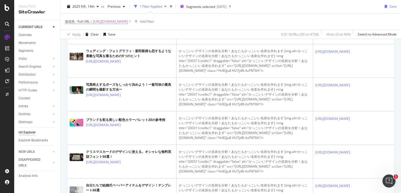
scroll to position [1178, 0]
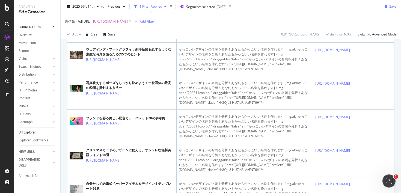
drag, startPoint x: 85, startPoint y: 118, endPoint x: 116, endPoint y: 124, distance: 31.4
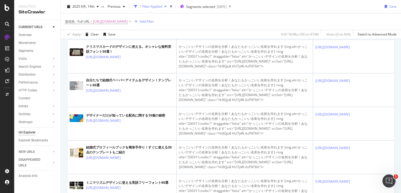
scroll to position [1290, 0]
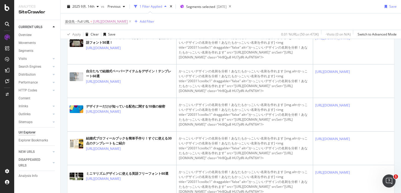
drag, startPoint x: 85, startPoint y: 122, endPoint x: 144, endPoint y: 129, distance: 60.0
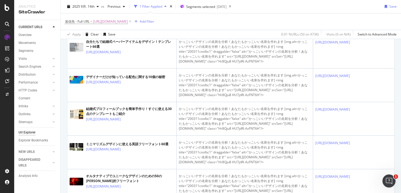
scroll to position [1337, 0]
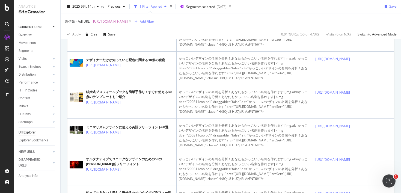
drag, startPoint x: 86, startPoint y: 106, endPoint x: 115, endPoint y: 111, distance: 30.0
drag, startPoint x: 84, startPoint y: 106, endPoint x: 109, endPoint y: 112, distance: 25.9
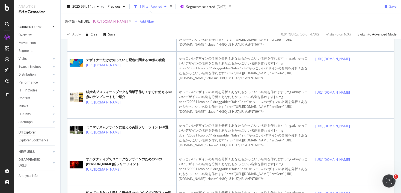
drag, startPoint x: 85, startPoint y: 106, endPoint x: 115, endPoint y: 109, distance: 30.4
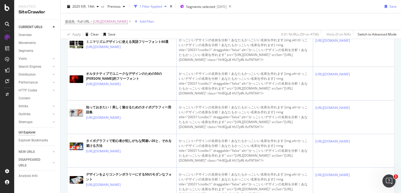
scroll to position [1445, 0]
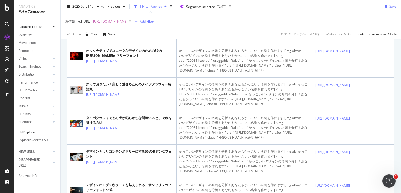
drag, startPoint x: 85, startPoint y: 126, endPoint x: 145, endPoint y: 133, distance: 59.9
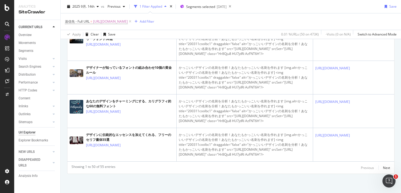
scroll to position [2045, 0]
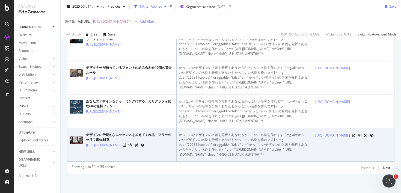
drag, startPoint x: 85, startPoint y: 135, endPoint x: 106, endPoint y: 145, distance: 23.5
click at [106, 145] on td "デザインに伝統的なエッセンスを加えてくれる、フリーのセリフ書体55選 https://www.canva.com/ja_jp/learn/serif-font…" at bounding box center [121, 145] width 109 height 34
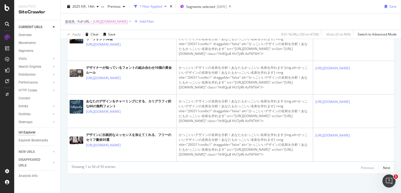
click at [128, 22] on span "[URL][DOMAIN_NAME]" at bounding box center [110, 22] width 35 height 8
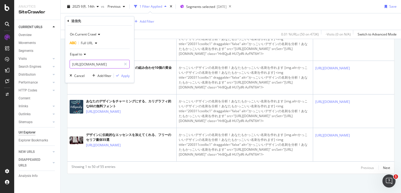
click at [105, 65] on input "[URL][DOMAIN_NAME]" at bounding box center [96, 64] width 52 height 9
paste input "typography-terms"
type input "[URL][DOMAIN_NAME]"
click at [125, 75] on div "Apply" at bounding box center [125, 75] width 8 height 5
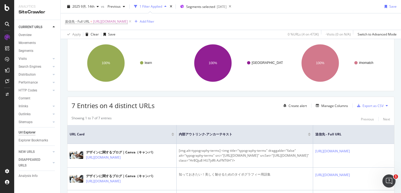
scroll to position [133, 0]
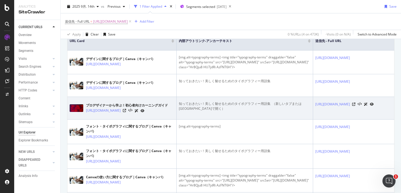
drag, startPoint x: 85, startPoint y: 122, endPoint x: 97, endPoint y: 131, distance: 15.0
click at [97, 119] on td "プロデザイナーから学ぶ！初心者向けカーニングガイド https://www.canva.com/ja_jp/learn/kerning/" at bounding box center [121, 108] width 109 height 23
drag, startPoint x: 179, startPoint y: 115, endPoint x: 265, endPoint y: 115, distance: 85.9
click at [265, 111] on div "知っておきたい！美しく魅せるためのタイポグラフィー用語集 ⁠ （新しいタブまたはウィンドウで開く）" at bounding box center [245, 106] width 132 height 10
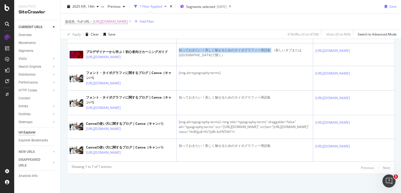
scroll to position [234, 0]
click at [128, 23] on span "[URL][DOMAIN_NAME]" at bounding box center [110, 22] width 35 height 8
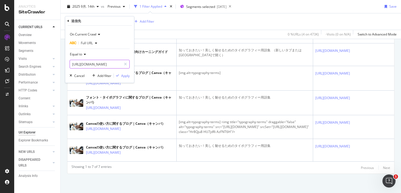
click at [101, 64] on input "[URL][DOMAIN_NAME]" at bounding box center [96, 64] width 52 height 9
paste input "flyer"
type input "[URL][DOMAIN_NAME]"
click at [125, 73] on div "Apply" at bounding box center [125, 75] width 8 height 5
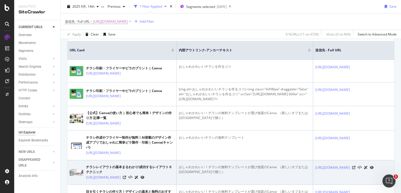
scroll to position [124, 0]
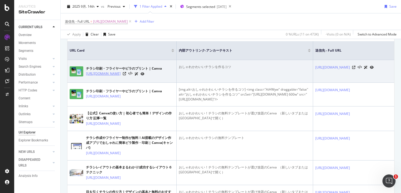
drag, startPoint x: 84, startPoint y: 73, endPoint x: 134, endPoint y: 75, distance: 50.5
click at [134, 75] on div "チラシ印刷・フライヤーやビラのプリント | Canva https://www.canva.com/ja_jp/flyers/" at bounding box center [122, 71] width 104 height 14
click at [127, 71] on div "チラシ印刷・フライヤーやビラのプリント | Canva" at bounding box center [124, 68] width 76 height 5
drag, startPoint x: 85, startPoint y: 74, endPoint x: 143, endPoint y: 75, distance: 58.4
click at [143, 75] on div "チラシ印刷・フライヤーやビラのプリント | Canva https://www.canva.com/ja_jp/flyers/" at bounding box center [122, 71] width 104 height 14
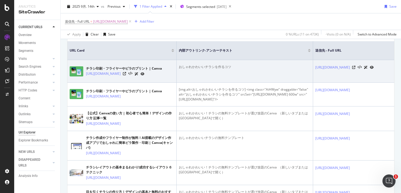
drag, startPoint x: 191, startPoint y: 67, endPoint x: 273, endPoint y: 66, distance: 82.1
click at [273, 66] on div "おしゃれかわいいチラシを作るコツ" at bounding box center [245, 66] width 132 height 5
drag, startPoint x: 179, startPoint y: 67, endPoint x: 259, endPoint y: 65, distance: 80.0
click at [259, 65] on div "おしゃれかわいいチラシを作るコツ" at bounding box center [245, 66] width 132 height 5
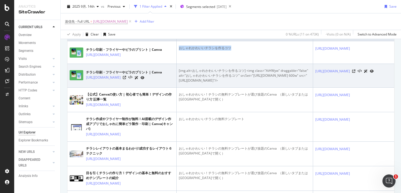
scroll to position [148, 0]
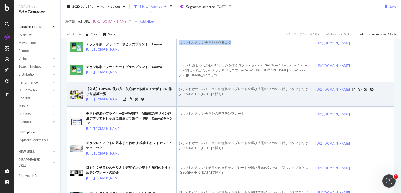
drag, startPoint x: 85, startPoint y: 113, endPoint x: 94, endPoint y: 121, distance: 12.0
click at [94, 102] on div "【公式】Canvaの使い方 | 初心者でも簡単！デザインの作り方 記事一覧 [URL][DOMAIN_NAME]" at bounding box center [122, 94] width 104 height 16
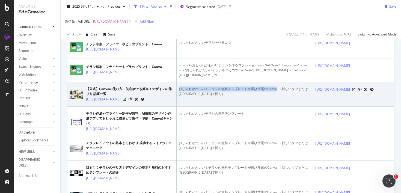
drag, startPoint x: 179, startPoint y: 104, endPoint x: 276, endPoint y: 103, distance: 96.8
click at [276, 96] on div "おしゃれかわいい！チラシの無料テンプレートが選び放題のCanva ⁠ （新しいタブまたはウィンドウで開く）" at bounding box center [245, 91] width 132 height 10
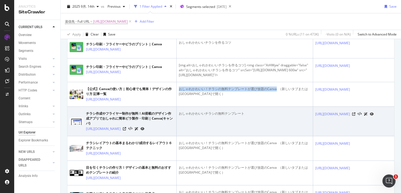
scroll to position [183, 0]
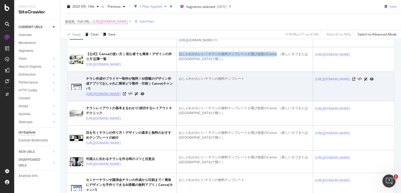
drag, startPoint x: 84, startPoint y: 112, endPoint x: 95, endPoint y: 119, distance: 13.2
click at [95, 97] on div "チラシ作成やフライヤー制作が無料！AI搭載のデザイン作成アプリでおしゃれに簡単ビラ製作・印刷 | Canva(キャンバ) https://www.canva.…" at bounding box center [122, 86] width 104 height 20
click at [94, 91] on div "チラシ作成やフライヤー制作が無料！AI搭載のデザイン作成アプリでおしゃれに簡単ビラ製作・印刷 | Canva(キャンバ)" at bounding box center [130, 83] width 88 height 15
drag, startPoint x: 85, startPoint y: 115, endPoint x: 94, endPoint y: 119, distance: 9.4
click at [94, 97] on div "チラシ作成やフライヤー制作が無料！AI搭載のデザイン作成アプリでおしゃれに簡単ビラ製作・印刷 | Canva(キャンバ) https://www.canva.…" at bounding box center [122, 86] width 104 height 20
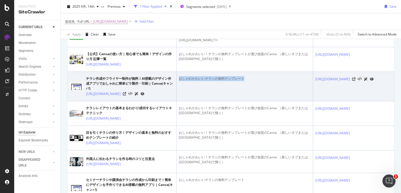
drag, startPoint x: 183, startPoint y: 98, endPoint x: 256, endPoint y: 98, distance: 73.6
click at [256, 81] on div "おしゃれかわいいチラシの無料テンプレート" at bounding box center [245, 78] width 132 height 5
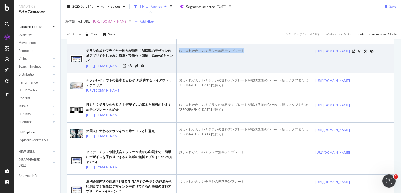
scroll to position [223, 0]
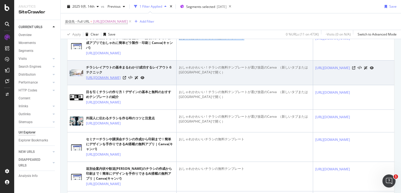
drag, startPoint x: 85, startPoint y: 103, endPoint x: 126, endPoint y: 109, distance: 41.0
click at [126, 80] on div "チラシレイアウトの基本まるわかり!成功するレイアウト６テクニック https://www.canva.com/ja_jp/learn/6-layout-tec…" at bounding box center [122, 73] width 104 height 16
drag, startPoint x: 206, startPoint y: 92, endPoint x: 178, endPoint y: 92, distance: 27.3
click at [178, 85] on td "おしゃれかわいい！チラシの無料テンプレートが選び放題のCanva ⁠ （新しいタブまたはウィンドウで開く）" at bounding box center [244, 73] width 136 height 25
click at [276, 75] on div "おしゃれかわいい！チラシの無料テンプレートが選び放題のCanva ⁠ （新しいタブまたはウィンドウで開く）" at bounding box center [245, 70] width 132 height 10
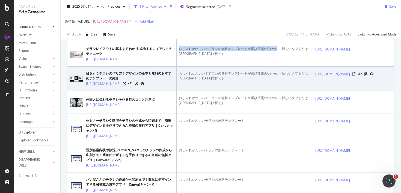
scroll to position [253, 0]
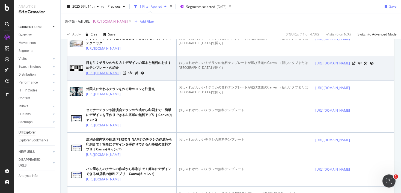
drag, startPoint x: 84, startPoint y: 102, endPoint x: 125, endPoint y: 111, distance: 42.2
click at [125, 76] on div "目を引くチラシの作り方！デザインの基本と無料のおすすめテンプレートの紹介 https://www.canva.com/ja_jp/learn/how_to_m…" at bounding box center [122, 68] width 104 height 16
drag, startPoint x: 85, startPoint y: 103, endPoint x: 121, endPoint y: 108, distance: 36.4
click at [121, 76] on div "目を引くチラシの作り方！デザインの基本と無料のおすすめテンプレートの紹介 https://www.canva.com/ja_jp/learn/how_to_m…" at bounding box center [122, 68] width 104 height 16
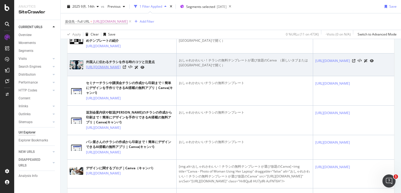
scroll to position [284, 0]
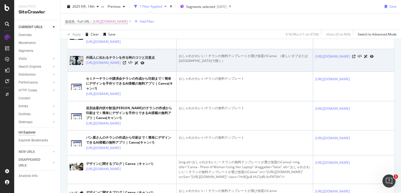
drag, startPoint x: 85, startPoint y: 96, endPoint x: 104, endPoint y: 107, distance: 21.9
click at [104, 72] on td "外国人に伝わるチラシを作る時のコツと注意点 https://www.canva.com/ja_jp/learn/english-flyers/" at bounding box center [121, 60] width 109 height 23
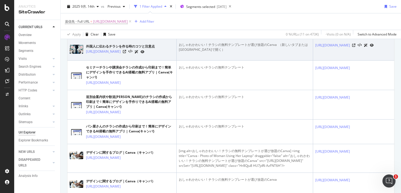
scroll to position [311, 0]
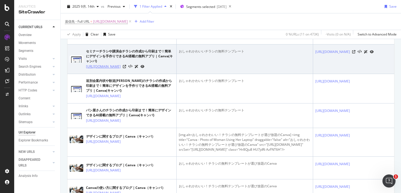
drag, startPoint x: 85, startPoint y: 104, endPoint x: 121, endPoint y: 110, distance: 36.8
click at [121, 69] on div "セミナーチラシや講演会チラシの作成から印刷まで！簡単にデザインを手作りできるAI搭載の無料アプリ | Canva(キャンバ) https://www.canv…" at bounding box center [122, 59] width 104 height 20
drag, startPoint x: 180, startPoint y: 89, endPoint x: 278, endPoint y: 89, distance: 97.9
click at [278, 54] on div "おしゃれかわいいチラシの無料テンプレート" at bounding box center [245, 51] width 132 height 5
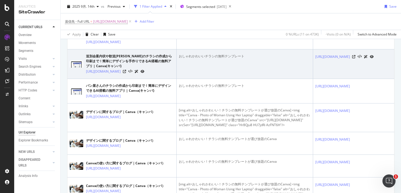
scroll to position [339, 0]
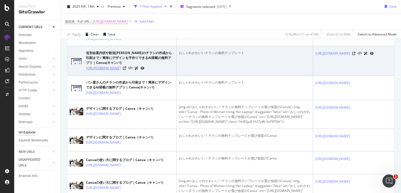
drag, startPoint x: 84, startPoint y: 111, endPoint x: 131, endPoint y: 113, distance: 46.4
click at [131, 71] on div "送別会案内状や歓送迎会のチラシの作成から印刷まで！簡単にデザインを手作りできるAI搭載の無料アプリ | Canva(キャンバ) https://www.can…" at bounding box center [122, 60] width 104 height 20
click at [123, 65] on div "送別会案内状や歓送迎会のチラシの作成から印刷まで！簡単にデザインを手作りできるAI搭載の無料アプリ | Canva(キャンバ)" at bounding box center [130, 57] width 88 height 15
drag, startPoint x: 85, startPoint y: 112, endPoint x: 144, endPoint y: 116, distance: 59.4
click at [144, 71] on div "送別会案内状や歓送迎会のチラシの作成から印刷まで！簡単にデザインを手作りできるAI搭載の無料アプリ | Canva(キャンバ) https://www.can…" at bounding box center [122, 60] width 104 height 20
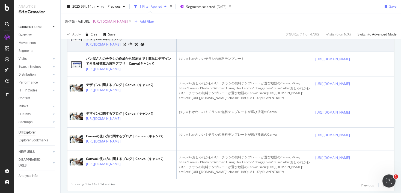
scroll to position [366, 0]
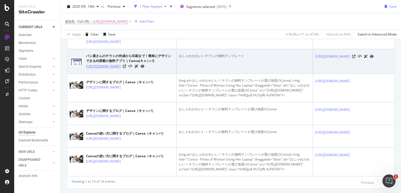
drag, startPoint x: 85, startPoint y: 114, endPoint x: 120, endPoint y: 120, distance: 35.7
click at [120, 69] on div "パン屋さんのチラシの作成から印刷まで！簡単にデザインできるAI搭載の無料アプリ | Canva(キャンバ) https://www.canva.com/ja_…" at bounding box center [122, 61] width 104 height 16
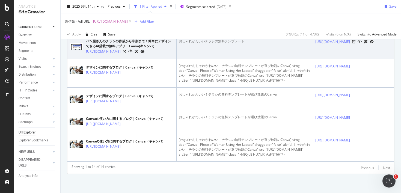
scroll to position [468, 0]
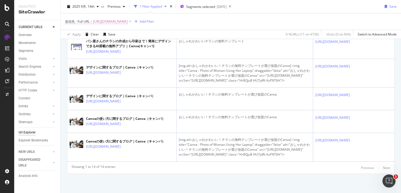
click at [128, 21] on span "[URL][DOMAIN_NAME]" at bounding box center [110, 22] width 35 height 8
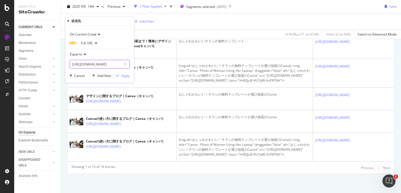
click at [111, 65] on input "[URL][DOMAIN_NAME]" at bounding box center [96, 64] width 52 height 9
paste input "jimdo_header"
type input "[URL][DOMAIN_NAME]"
click at [124, 77] on div "Apply" at bounding box center [125, 75] width 8 height 5
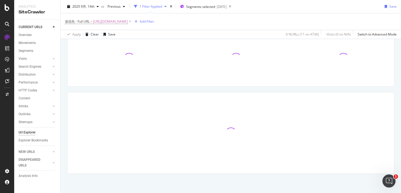
scroll to position [44, 0]
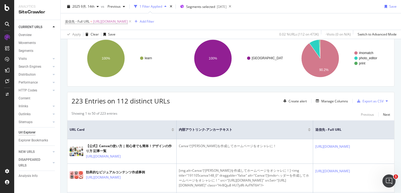
scroll to position [468, 0]
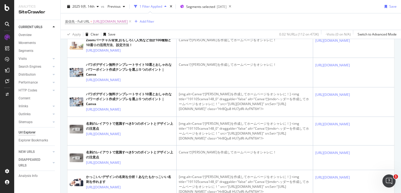
drag, startPoint x: 85, startPoint y: 64, endPoint x: 112, endPoint y: 72, distance: 28.3
copy link "[URL][DOMAIN_NAME]"
drag, startPoint x: 179, startPoint y: 53, endPoint x: 271, endPoint y: 53, distance: 92.5
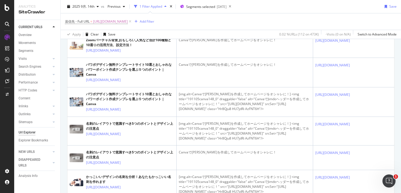
copy div "Canvaで[PERSON_NAME]を作成してホームページをオシャレに！"
drag, startPoint x: 85, startPoint y: 93, endPoint x: 117, endPoint y: 105, distance: 33.9
click at [118, 33] on td "Zoomバーチャル背景,おもしろい,人気など合計100種類と10通りの活用方法、設定方法！ [URL][DOMAIN_NAME]" at bounding box center [121, 19] width 109 height 29
copy link "[URL][DOMAIN_NAME]"
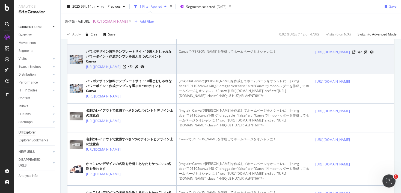
scroll to position [498, 0]
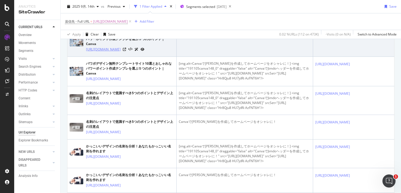
drag, startPoint x: 85, startPoint y: 136, endPoint x: 137, endPoint y: 143, distance: 53.4
click at [137, 52] on div "パワポデザイン無料テンプレートサイト10選とおしゃれなパワーポイント作成テンプレを選ぶ５つのポイント | Canva [URL][DOMAIN_NAME]" at bounding box center [122, 42] width 104 height 20
copy link "[URL][DOMAIN_NAME]"
drag, startPoint x: 314, startPoint y: 121, endPoint x: 328, endPoint y: 128, distance: 15.6
click at [328, 57] on td "[URL][DOMAIN_NAME]" at bounding box center [363, 41] width 101 height 29
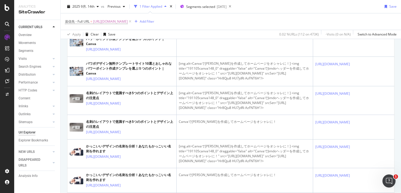
copy link "[URL][DOMAIN_NAME]"
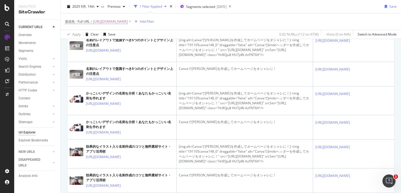
scroll to position [553, 0]
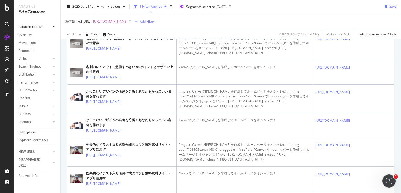
drag, startPoint x: 85, startPoint y: 116, endPoint x: 143, endPoint y: 114, distance: 58.7
click at [140, 31] on td "パワポデザイン無料テンプレートサイト10選とおしゃれなパワーポイント作成テンプレを選ぶ５つのポイント | Canva [URL][DOMAIN_NAME]" at bounding box center [121, 16] width 109 height 29
copy link "[URL][DOMAIN_NAME]"
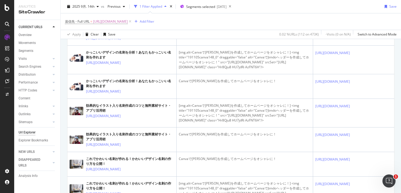
drag, startPoint x: 85, startPoint y: 109, endPoint x: 127, endPoint y: 121, distance: 43.1
click at [127, 21] on td "名刺のレイアウトで意識すべき5つのポイントとデザイン上の注意点 [URL][DOMAIN_NAME]" at bounding box center [121, 6] width 109 height 29
copy link "[URL][DOMAIN_NAME]"
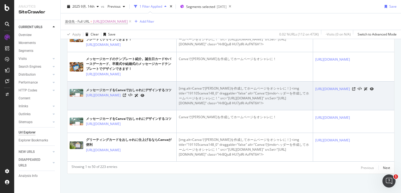
scroll to position [1720, 0]
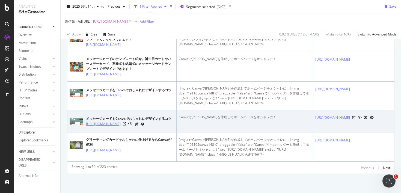
drag, startPoint x: 86, startPoint y: 113, endPoint x: 149, endPoint y: 113, distance: 63.3
click at [149, 115] on div "メッセージカードをCanvaでおしゃれにデザインするコツ [URL][DOMAIN_NAME]" at bounding box center [122, 122] width 104 height 14
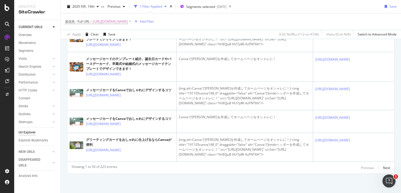
copy link "[URL][DOMAIN_NAME]"
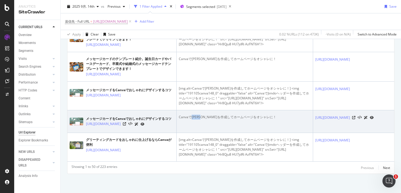
drag, startPoint x: 200, startPoint y: 106, endPoint x: 191, endPoint y: 107, distance: 9.0
click at [191, 115] on div "Canvaで[PERSON_NAME]を作成してホームページをオシャレに！" at bounding box center [245, 117] width 132 height 5
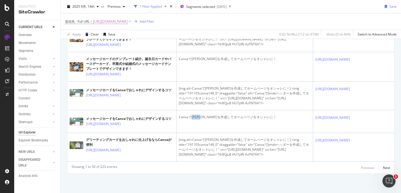
copy div "Jimdo"
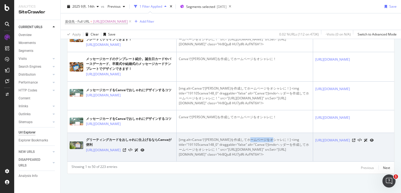
drag, startPoint x: 280, startPoint y: 130, endPoint x: 257, endPoint y: 130, distance: 22.4
click at [257, 137] on div "[img.alt=Canvaで[PERSON_NAME]を作成してホームページをオシャレに！] <img title="191105canva148_0" d…" at bounding box center [245, 147] width 132 height 20
copy div "ジをオシャレに"
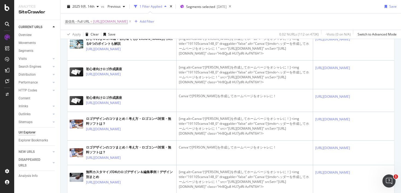
scroll to position [1136, 0]
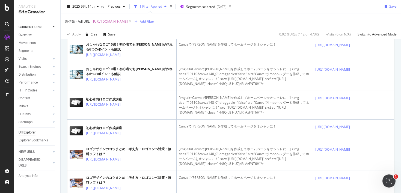
click at [118, 20] on span "[URL][DOMAIN_NAME]" at bounding box center [110, 22] width 35 height 8
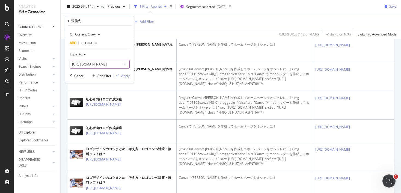
click at [95, 66] on input "[URL][DOMAIN_NAME]" at bounding box center [96, 64] width 52 height 9
paste input "25-ways-to-design-an-awesome-poster-and-create-a-buzz-for-your-next-event"
type input "[URL][DOMAIN_NAME]"
click at [127, 76] on div "Apply" at bounding box center [125, 75] width 8 height 5
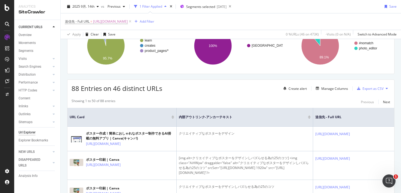
scroll to position [91, 0]
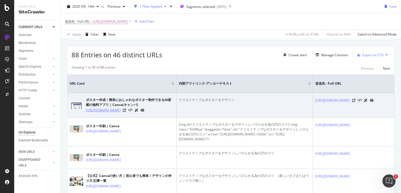
drag, startPoint x: 86, startPoint y: 111, endPoint x: 102, endPoint y: 115, distance: 16.8
click at [104, 113] on div "ポスター作成！簡単におしゃれなポスター制作できるAI搭載の無料アプリ | Canva(キャンバ) [URL][DOMAIN_NAME]" at bounding box center [122, 105] width 104 height 16
click at [99, 101] on div "ポスター作成！簡単におしゃれなポスター制作できるAI搭載の無料アプリ | Canva(キャンバ)" at bounding box center [130, 102] width 88 height 10
drag, startPoint x: 85, startPoint y: 110, endPoint x: 101, endPoint y: 120, distance: 18.9
click at [101, 118] on td "ポスター作成！簡単におしゃれなポスター制作できるAI搭載の無料アプリ | Canva(キャンバ) [URL][DOMAIN_NAME]" at bounding box center [121, 105] width 109 height 25
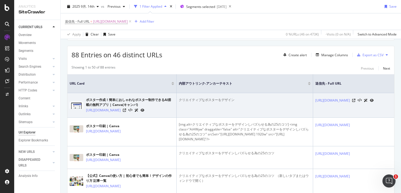
drag, startPoint x: 180, startPoint y: 101, endPoint x: 249, endPoint y: 103, distance: 68.8
click at [249, 103] on td "クリエイティブなポスターをデザイン" at bounding box center [244, 105] width 136 height 25
drag, startPoint x: 181, startPoint y: 100, endPoint x: 245, endPoint y: 97, distance: 64.1
click at [245, 100] on div "クリエイティブなポスターをデザイン" at bounding box center [245, 99] width 132 height 5
drag, startPoint x: 85, startPoint y: 110, endPoint x: 97, endPoint y: 121, distance: 16.6
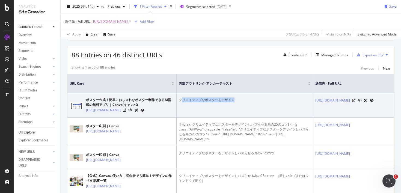
click at [97, 118] on td "ポスター作成！簡単におしゃれなポスター制作できるAI搭載の無料アプリ | Canva(キャンバ) [URL][DOMAIN_NAME]" at bounding box center [121, 105] width 109 height 25
drag, startPoint x: 180, startPoint y: 99, endPoint x: 264, endPoint y: 99, distance: 84.0
click at [264, 99] on div "クリエイティブなポスターをデザイン" at bounding box center [245, 99] width 132 height 5
drag, startPoint x: 179, startPoint y: 100, endPoint x: 241, endPoint y: 102, distance: 62.0
click at [241, 102] on div "クリエイティブなポスターをデザイン" at bounding box center [245, 99] width 132 height 5
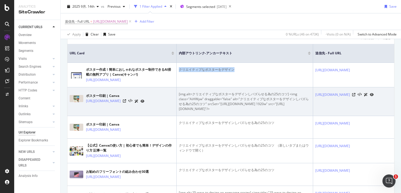
scroll to position [129, 0]
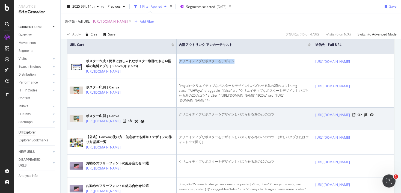
drag, startPoint x: 85, startPoint y: 140, endPoint x: 144, endPoint y: 140, distance: 59.7
click at [144, 125] on div "ポスター印刷 | Canva [URL][DOMAIN_NAME]" at bounding box center [122, 119] width 104 height 14
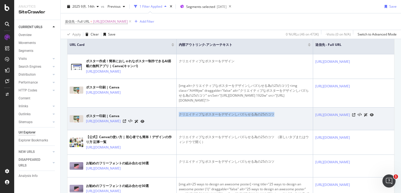
drag, startPoint x: 180, startPoint y: 134, endPoint x: 275, endPoint y: 134, distance: 95.7
click at [275, 117] on div "クリエイティブなポスターをデザインしバズらせる為の25のコツ" at bounding box center [245, 114] width 132 height 5
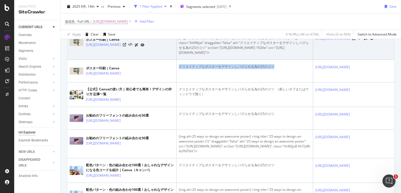
scroll to position [186, 0]
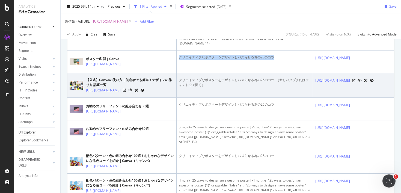
drag, startPoint x: 85, startPoint y: 113, endPoint x: 99, endPoint y: 119, distance: 15.1
click at [99, 93] on div "【公式】Canvaの使い方 | 初心者でも簡単！デザインの作り方 記事一覧 [URL][DOMAIN_NAME]" at bounding box center [122, 85] width 104 height 16
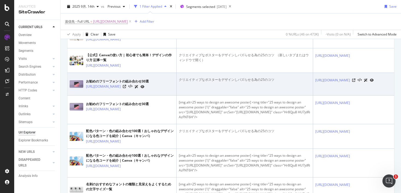
drag, startPoint x: 85, startPoint y: 113, endPoint x: 134, endPoint y: 123, distance: 51.0
click at [134, 95] on td "お勧めの[PERSON_NAME]の組み合わせ30選 [URL][DOMAIN_NAME]" at bounding box center [121, 84] width 109 height 23
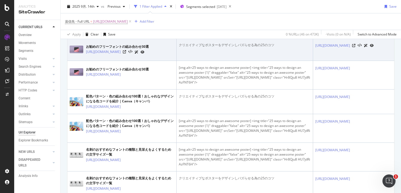
scroll to position [267, 0]
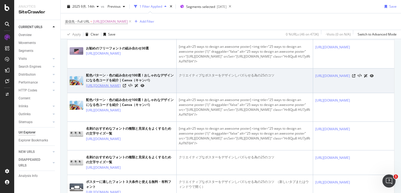
drag, startPoint x: 85, startPoint y: 130, endPoint x: 126, endPoint y: 134, distance: 41.9
click at [126, 88] on div "配色パターン・色の組み合わせ100選！おしゃれなデザインになる色コードを紹介｜Canva（キャンバ） [URL][DOMAIN_NAME]" at bounding box center [122, 81] width 104 height 16
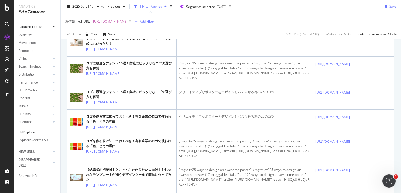
scroll to position [435, 0]
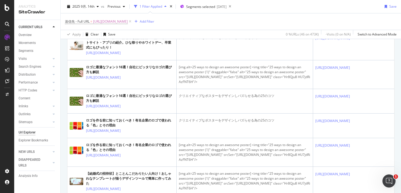
drag, startPoint x: 85, startPoint y: 79, endPoint x: 119, endPoint y: 90, distance: 36.8
drag, startPoint x: 85, startPoint y: 108, endPoint x: 117, endPoint y: 119, distance: 33.7
click at [117, 31] on td "ポスターに適したフォント３大条件と使える無料・有料フォント [URL][DOMAIN_NAME]" at bounding box center [121, 18] width 109 height 25
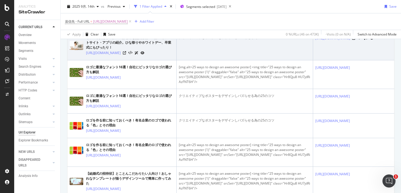
drag, startPoint x: 84, startPoint y: 143, endPoint x: 120, endPoint y: 152, distance: 37.2
click at [121, 60] on td "イラスト入りポスターの作り方と無料素材・画像・イラストサイト・アプリの紹介。ひな祭りやホワイトデー、卒業式にもぴったり！ [URL][DOMAIN_NAME]" at bounding box center [121, 45] width 109 height 29
click at [98, 60] on td "イラスト入りポスターの作り方と無料素材・画像・イラストサイト・アプリの紹介。ひな祭りやホワイトデー、卒業式にもぴったり！ [URL][DOMAIN_NAME]" at bounding box center [121, 45] width 109 height 29
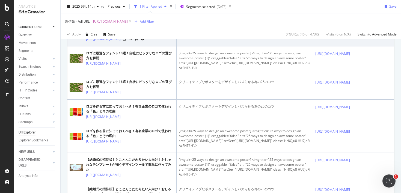
scroll to position [498, 0]
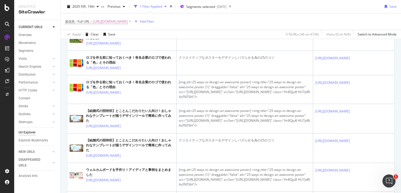
drag, startPoint x: 85, startPoint y: 81, endPoint x: 110, endPoint y: 91, distance: 28.0
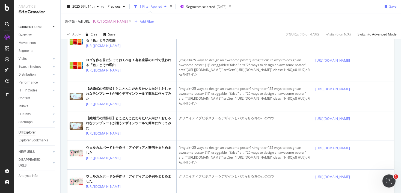
drag, startPoint x: 85, startPoint y: 88, endPoint x: 126, endPoint y: 95, distance: 41.3
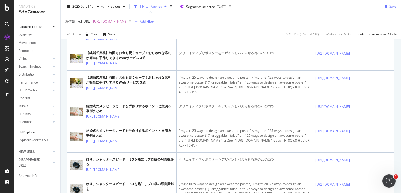
scroll to position [691, 0]
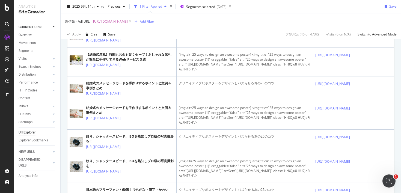
drag, startPoint x: 86, startPoint y: 112, endPoint x: 161, endPoint y: 87, distance: 80.0
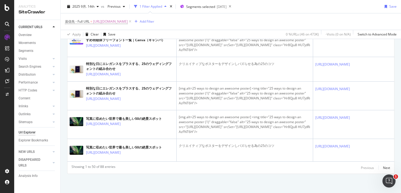
scroll to position [1835, 0]
click at [385, 167] on div "Next" at bounding box center [386, 167] width 7 height 5
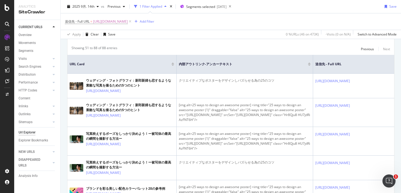
scroll to position [126, 0]
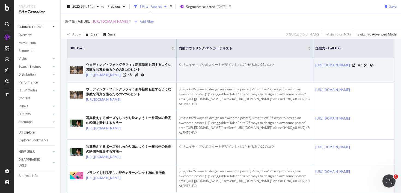
drag, startPoint x: 85, startPoint y: 74, endPoint x: 118, endPoint y: 92, distance: 38.3
click at [118, 82] on td "ウェディング・フォトグラフィ：新郎新婦も恋するような素敵な写真を撮るための5つのヒント [URL][DOMAIN_NAME]" at bounding box center [121, 70] width 109 height 25
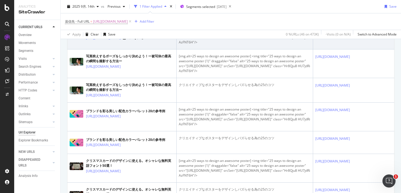
scroll to position [231, 0]
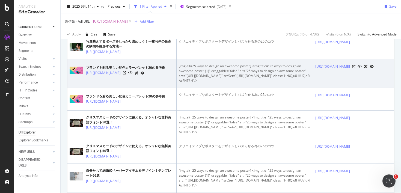
drag, startPoint x: 85, startPoint y: 116, endPoint x: 125, endPoint y: 127, distance: 41.1
click at [125, 88] on td "ブランドを彩る美しい配色カラーパレット20の参考例 [URL][DOMAIN_NAME]" at bounding box center [121, 73] width 109 height 29
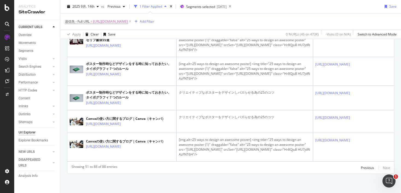
scroll to position [1400, 0]
click at [119, 23] on span "[URL][DOMAIN_NAME]" at bounding box center [110, 22] width 35 height 8
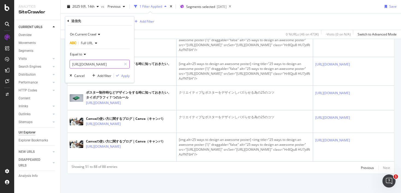
click at [102, 64] on input "[URL][DOMAIN_NAME]" at bounding box center [96, 64] width 52 height 9
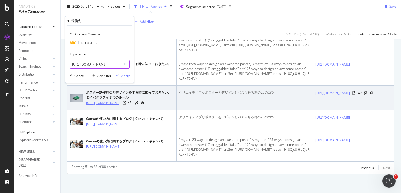
paste input "logo_design"
type input "[URL][DOMAIN_NAME]"
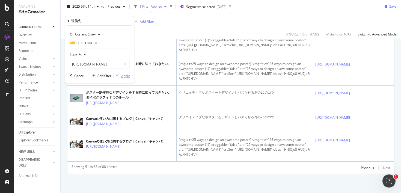
click at [126, 76] on div "Apply" at bounding box center [125, 75] width 8 height 5
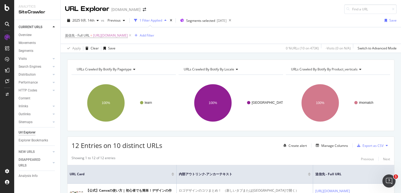
scroll to position [127, 0]
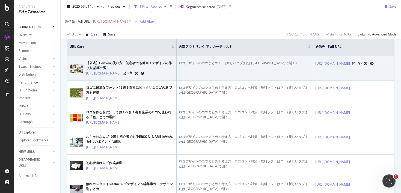
drag, startPoint x: 85, startPoint y: 73, endPoint x: 96, endPoint y: 80, distance: 13.2
click at [96, 76] on div "【公式】Canvaの使い方 | 初心者でも簡単！デザインの作り方 記事一覧 [URL][DOMAIN_NAME]" at bounding box center [122, 69] width 104 height 16
drag, startPoint x: 181, startPoint y: 64, endPoint x: 220, endPoint y: 63, distance: 39.8
click at [220, 63] on div "ロゴデザインのコツまとめ！ ⁠ （新しいタブまたは[GEOGRAPHIC_DATA]で開く）" at bounding box center [245, 63] width 132 height 5
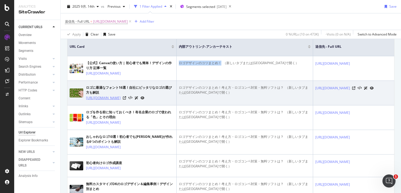
drag, startPoint x: 85, startPoint y: 103, endPoint x: 121, endPoint y: 110, distance: 36.6
click at [121, 101] on div "ロゴに最適なフォント16選！自社にピッタリなロゴの選び方も解説 [URL][DOMAIN_NAME]" at bounding box center [122, 93] width 104 height 16
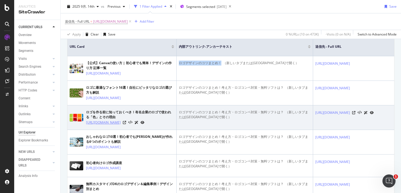
drag, startPoint x: 85, startPoint y: 133, endPoint x: 115, endPoint y: 144, distance: 32.2
click at [115, 125] on div "ロゴを作る前に知っておくべき！有名企業のロゴで使われる「色」とその理由 [URL][DOMAIN_NAME]" at bounding box center [122, 118] width 104 height 16
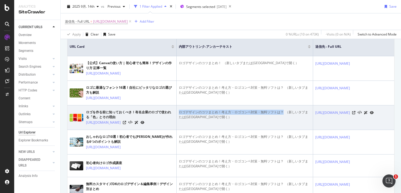
drag, startPoint x: 179, startPoint y: 123, endPoint x: 282, endPoint y: 123, distance: 102.6
click at [282, 119] on div "ロゴデザインのコツまとめ！考え方・ロゴコンペ対策・無料ソフトは？ ⁠ （新しいタブまたは[GEOGRAPHIC_DATA]で開く）" at bounding box center [245, 115] width 132 height 10
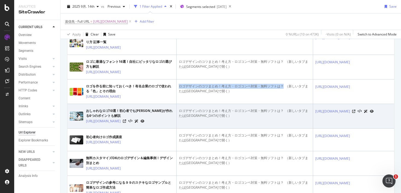
scroll to position [166, 0]
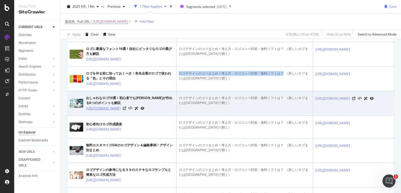
drag, startPoint x: 84, startPoint y: 128, endPoint x: 115, endPoint y: 130, distance: 31.1
click at [120, 111] on div "おしゃれなロゴ10選！初心者でも[PERSON_NAME]が作れる6つのポイントも解説 [URL][DOMAIN_NAME]" at bounding box center [122, 103] width 104 height 16
click at [101, 105] on div "おしゃれなロゴ10選！初心者でも[PERSON_NAME]が作れる6つのポイントも解説" at bounding box center [130, 100] width 88 height 10
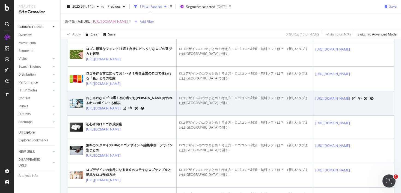
drag, startPoint x: 85, startPoint y: 130, endPoint x: 122, endPoint y: 140, distance: 38.6
click at [122, 116] on td "おしゃれなロゴ10選！初心者でも[PERSON_NAME]が作れる6つのポイントも解説 [URL][DOMAIN_NAME]" at bounding box center [121, 103] width 109 height 25
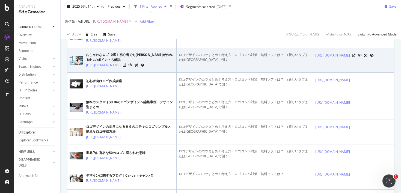
scroll to position [220, 0]
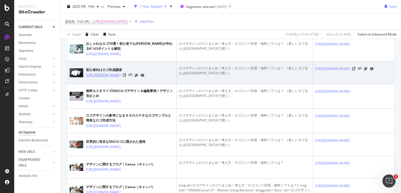
drag, startPoint x: 85, startPoint y: 100, endPoint x: 115, endPoint y: 108, distance: 31.6
click at [115, 79] on div "初心者向けロゴ作成講座 [URL][DOMAIN_NAME]" at bounding box center [122, 73] width 104 height 14
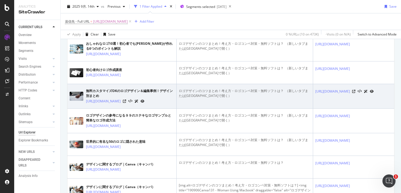
drag, startPoint x: 84, startPoint y: 130, endPoint x: 103, endPoint y: 139, distance: 21.1
click at [103, 109] on td "無料カスタマイズOKのロゴデザイン＆編集事例！デザイン別まとめ [URL][DOMAIN_NAME]" at bounding box center [121, 96] width 109 height 25
click at [92, 98] on div "無料カスタマイズOKのロゴデザイン＆編集事例！デザイン別まとめ" at bounding box center [130, 93] width 88 height 10
drag, startPoint x: 85, startPoint y: 130, endPoint x: 102, endPoint y: 139, distance: 19.2
click at [102, 109] on td "無料カスタマイズOKのロゴデザイン＆編集事例！デザイン別まとめ [URL][DOMAIN_NAME]" at bounding box center [121, 96] width 109 height 25
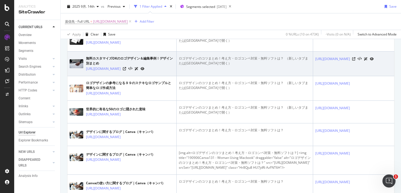
scroll to position [272, 0]
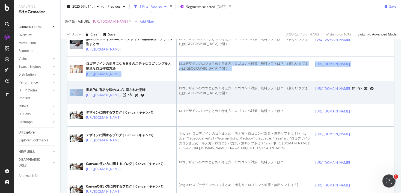
drag, startPoint x: 85, startPoint y: 107, endPoint x: 114, endPoint y: 122, distance: 32.2
click at [114, 122] on tbody "【公式】Canvaの使い方 | 初心者でも簡単！デザインの作り方 記事一覧 [URL][DOMAIN_NAME] ロゴデザインのコツまとめ！ ⁠ （新しいタブ…" at bounding box center [312, 55] width 491 height 289
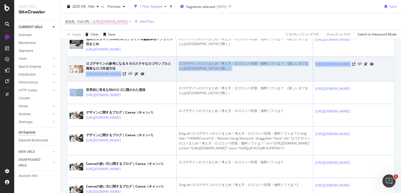
click at [94, 71] on div "ロゴデザインの参考になる９９のステキなロゴサンプルと簡単なロゴ作成方法" at bounding box center [130, 66] width 88 height 10
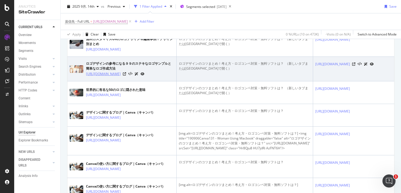
drag, startPoint x: 85, startPoint y: 107, endPoint x: 111, endPoint y: 114, distance: 26.6
click at [111, 77] on div "ロゴデザインの参考になる９９のステキなロゴサンプルと簡単なロゴ作成方法 [URL][DOMAIN_NAME]" at bounding box center [122, 69] width 104 height 16
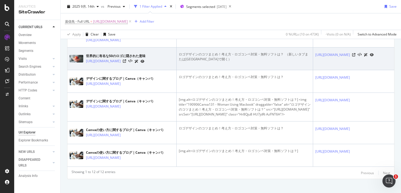
drag, startPoint x: 85, startPoint y: 98, endPoint x: 107, endPoint y: 113, distance: 26.9
click at [107, 70] on td "世界的に有名な50のロゴに隠された意味 [URL][DOMAIN_NAME]" at bounding box center [121, 58] width 109 height 23
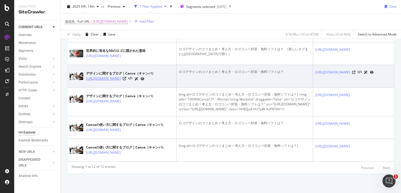
scroll to position [379, 0]
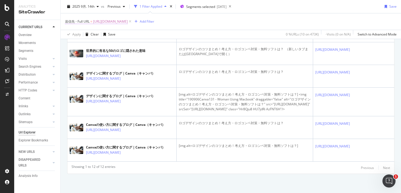
click at [112, 22] on span "[URL][DOMAIN_NAME]" at bounding box center [110, 22] width 35 height 8
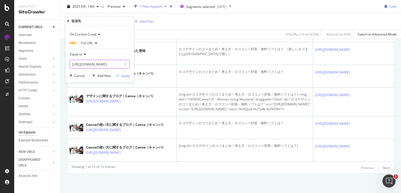
click at [111, 62] on input "[URL][DOMAIN_NAME]" at bounding box center [96, 64] width 52 height 9
paste input "canva-create-2024-new"
type input "[URL][DOMAIN_NAME]"
click at [125, 77] on div "Apply" at bounding box center [125, 75] width 8 height 5
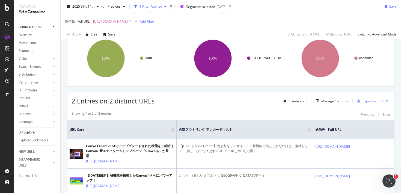
scroll to position [87, 0]
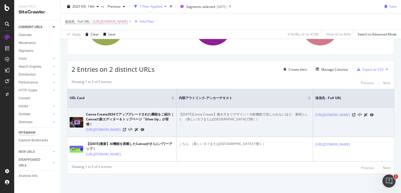
drag, startPoint x: 84, startPoint y: 119, endPoint x: 121, endPoint y: 131, distance: 38.3
click at [121, 131] on td "Canva Create2024でアップグレードされた機能をご紹介｜Canvaの新エディター＆トップページ「Glow Up」が登場！ [URL][DOMAIN…" at bounding box center [121, 121] width 109 height 29
click at [98, 112] on div "Canva Create2024でアップグレードされた機能をご紹介｜Canvaの新エディター＆トップページ「Glow Up」が登場！" at bounding box center [130, 119] width 88 height 15
drag, startPoint x: 85, startPoint y: 119, endPoint x: 126, endPoint y: 127, distance: 41.6
click at [126, 127] on div "Canva Create2024でアップグレードされた機能をご紹介｜Canvaの新エディター＆トップページ「Glow Up」が登場！ [URL][DOMAIN…" at bounding box center [122, 122] width 104 height 20
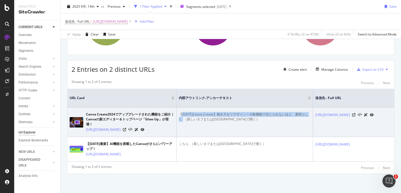
drag, startPoint x: 181, startPoint y: 104, endPoint x: 184, endPoint y: 109, distance: 6.4
click at [184, 112] on div "【[DATE]Canva Create】働き方をリデザイン！AI新機能で信じられないほど、素晴らしく ⁠ （新しいタブまたは[GEOGRAPHIC_DATA]…" at bounding box center [245, 117] width 132 height 10
drag, startPoint x: 178, startPoint y: 103, endPoint x: 186, endPoint y: 108, distance: 9.4
click at [186, 108] on td "【[DATE]Canva Create】働き方をリデザイン！AI新機能で信じられないほど、素晴らしく ⁠ （新しいタブまたは[GEOGRAPHIC_DATA]…" at bounding box center [244, 121] width 136 height 29
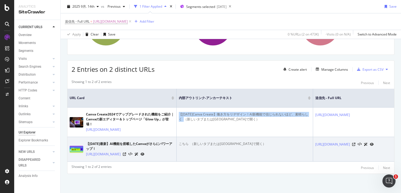
drag, startPoint x: 85, startPoint y: 148, endPoint x: 112, endPoint y: 157, distance: 28.3
click at [112, 157] on td "【[DATE]最新】AI機能を搭載したCanvaがさらにパワーアップ！ [URL][DOMAIN_NAME]" at bounding box center [121, 149] width 109 height 25
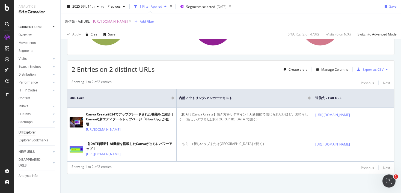
click at [128, 22] on span "[URL][DOMAIN_NAME]" at bounding box center [110, 22] width 35 height 8
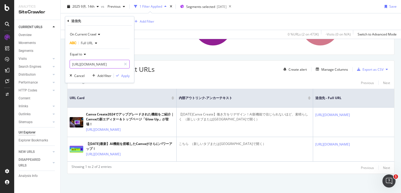
click at [98, 67] on input "[URL][DOMAIN_NAME]" at bounding box center [96, 64] width 52 height 9
paste input "professional-design-tips"
type input "[URL][DOMAIN_NAME]"
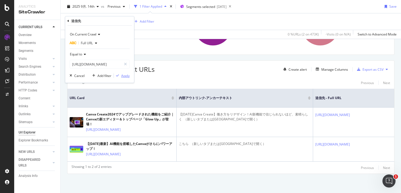
click at [126, 77] on div "Apply" at bounding box center [125, 75] width 8 height 5
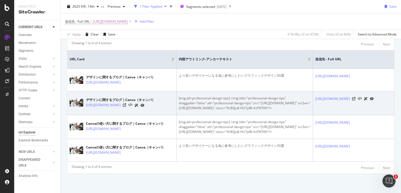
scroll to position [133, 0]
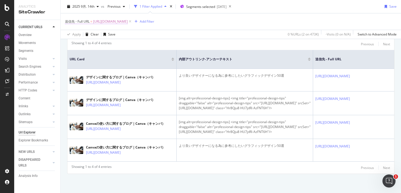
click at [128, 21] on span "[URL][DOMAIN_NAME]" at bounding box center [110, 22] width 35 height 8
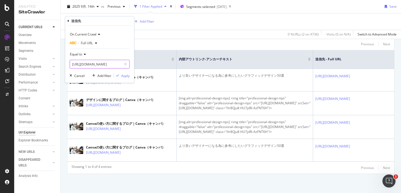
click at [94, 65] on input "[URL][DOMAIN_NAME]" at bounding box center [96, 64] width 52 height 9
paste input "kawaii-business-card"
type input "[URL][DOMAIN_NAME]"
click at [124, 75] on div "Apply" at bounding box center [125, 75] width 8 height 5
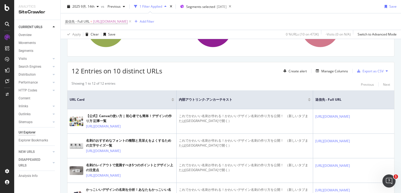
scroll to position [94, 0]
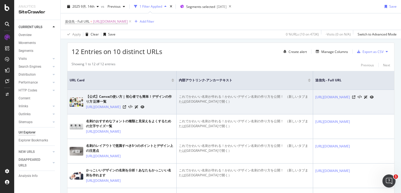
drag, startPoint x: 84, startPoint y: 106, endPoint x: 101, endPoint y: 115, distance: 19.0
click at [103, 114] on td "【公式】Canvaの使い方 | 初心者でも簡単！デザインの作り方 記事一覧 [URL][DOMAIN_NAME]" at bounding box center [121, 102] width 109 height 25
click at [88, 97] on div "【公式】Canvaの使い方 | 初心者でも簡単！デザインの作り方 記事一覧" at bounding box center [130, 99] width 88 height 10
drag, startPoint x: 85, startPoint y: 106, endPoint x: 94, endPoint y: 114, distance: 11.8
click at [94, 110] on div "【公式】Canvaの使い方 | 初心者でも簡単！デザインの作り方 記事一覧 [URL][DOMAIN_NAME]" at bounding box center [122, 102] width 104 height 16
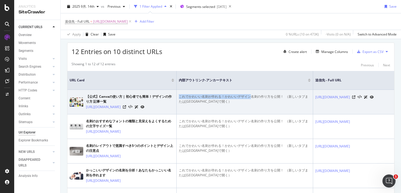
drag, startPoint x: 180, startPoint y: 96, endPoint x: 251, endPoint y: 96, distance: 70.6
click at [251, 96] on div "これでかわいい名刺が作れる！かわいいデザイン名刺の作り方を公開！ ⁠ （新しいタブまたは[GEOGRAPHIC_DATA]で開く）" at bounding box center [245, 99] width 132 height 10
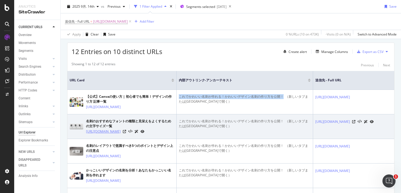
scroll to position [113, 0]
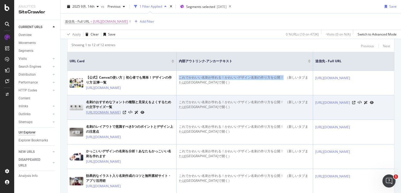
drag, startPoint x: 85, startPoint y: 116, endPoint x: 112, endPoint y: 124, distance: 27.9
click at [112, 115] on div "名刺のおすすめなフォントの種類と見栄えをよくするための文字サイズ一覧 [URL][DOMAIN_NAME]" at bounding box center [122, 108] width 104 height 16
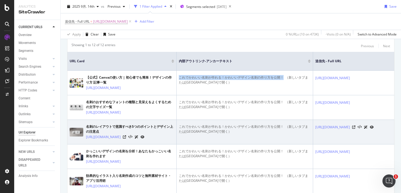
drag, startPoint x: 85, startPoint y: 146, endPoint x: 113, endPoint y: 158, distance: 30.4
click at [113, 144] on td "名刺のレイアウトで意識すべき5つのポイントとデザイン上の注意点 [URL][DOMAIN_NAME]" at bounding box center [121, 132] width 109 height 25
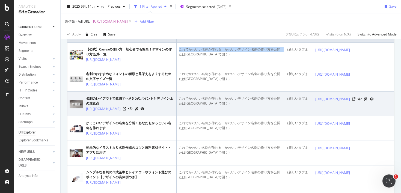
scroll to position [144, 0]
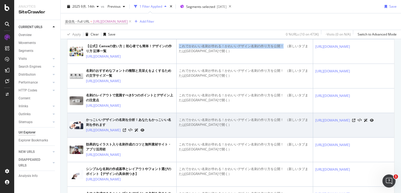
drag, startPoint x: 85, startPoint y: 145, endPoint x: 116, endPoint y: 158, distance: 33.6
click at [117, 137] on td "かっこいいデザインの名刺を分析！あなたもかっこいい名刺を作れます [URL][DOMAIN_NAME]" at bounding box center [121, 125] width 109 height 25
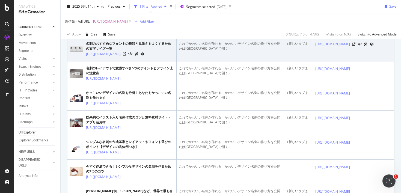
scroll to position [194, 0]
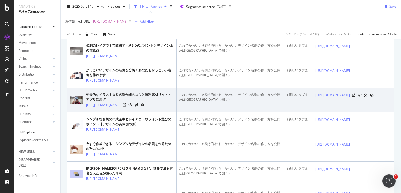
drag, startPoint x: 85, startPoint y: 125, endPoint x: 115, endPoint y: 135, distance: 31.6
click at [115, 112] on td "効果的なイラスト入り名刺作成のコツと無料素材サイト・ アプリ活用術 [URL][DOMAIN_NAME]" at bounding box center [121, 100] width 109 height 25
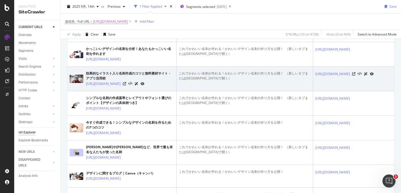
scroll to position [242, 0]
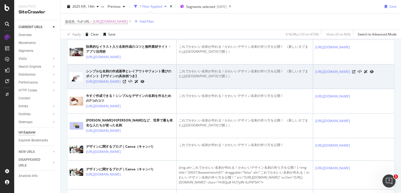
drag, startPoint x: 85, startPoint y: 108, endPoint x: 135, endPoint y: 116, distance: 50.6
click at [135, 89] on td "シンプルな名刺の作成基準とレイアウトやフォント選びのポイント【デザインの具体例つき】 [URL][DOMAIN_NAME]" at bounding box center [121, 76] width 109 height 25
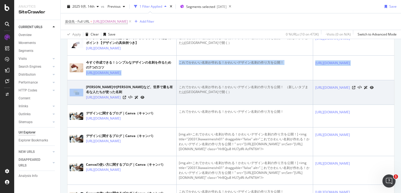
drag, startPoint x: 85, startPoint y: 103, endPoint x: 134, endPoint y: 117, distance: 50.8
click at [134, 117] on tbody "【公式】Canvaの使い方 | 初心者でも簡単！デザインの作り方 記事一覧 [URL][DOMAIN_NAME] これでかわいい名刺が作れる！かわいいデザイン…" at bounding box center [312, 57] width 491 height 299
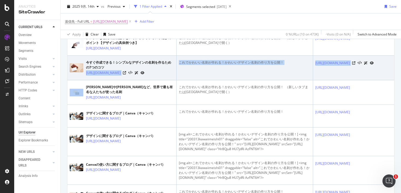
click at [97, 70] on div "今すぐ作成できる！シンプルなデザインの名刺を作るための7つのコツ" at bounding box center [130, 65] width 88 height 10
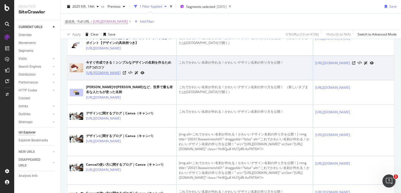
drag, startPoint x: 85, startPoint y: 104, endPoint x: 128, endPoint y: 112, distance: 44.1
click at [128, 76] on div "今すぐ作成できる！シンプルなデザインの名刺を作るための7つのコツ [URL][DOMAIN_NAME]" at bounding box center [122, 68] width 104 height 16
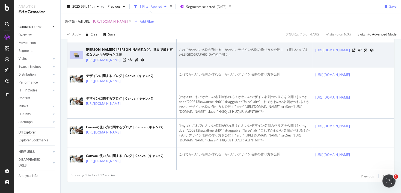
drag, startPoint x: 86, startPoint y: 96, endPoint x: 133, endPoint y: 107, distance: 48.8
click at [133, 67] on td "[PERSON_NAME]や[PERSON_NAME]など、世界で最も有名な人たちが使った名刺 [URL][DOMAIN_NAME]" at bounding box center [121, 55] width 109 height 25
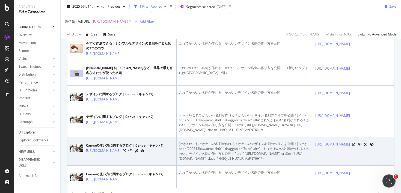
scroll to position [187, 0]
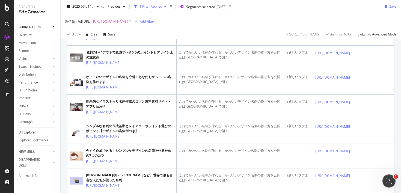
click at [128, 22] on span "[URL][DOMAIN_NAME]" at bounding box center [110, 22] width 35 height 8
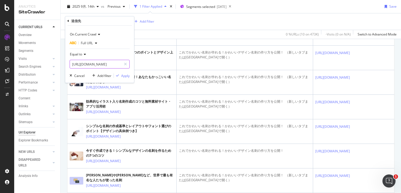
click at [101, 62] on input "[URL][DOMAIN_NAME]" at bounding box center [96, 64] width 52 height 9
paste input "winter-wallpaper"
type input "[URL][DOMAIN_NAME]"
click at [125, 74] on div "Apply" at bounding box center [125, 75] width 8 height 5
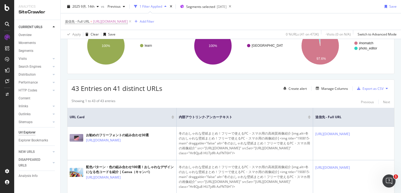
scroll to position [75, 0]
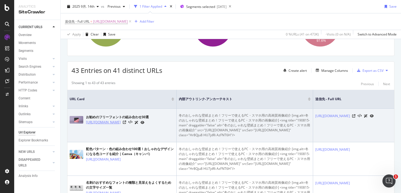
drag, startPoint x: 85, startPoint y: 121, endPoint x: 132, endPoint y: 127, distance: 48.2
click at [132, 130] on td "お勧めの[PERSON_NAME]の組み合わせ30選 [URL][DOMAIN_NAME]" at bounding box center [121, 126] width 109 height 34
drag, startPoint x: 179, startPoint y: 115, endPoint x: 249, endPoint y: 115, distance: 70.4
click at [249, 115] on div "冬のおしゃれな壁紙まとめ！フリーで使えるPC・スマホ用の高画質画像紹介 [img.alt=冬のおしゃれな壁紙まとめ！フリーで使えるPC・スマホ用の画像紹介] …" at bounding box center [245, 125] width 132 height 25
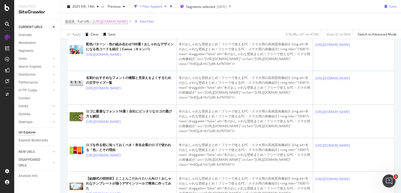
scroll to position [200, 0]
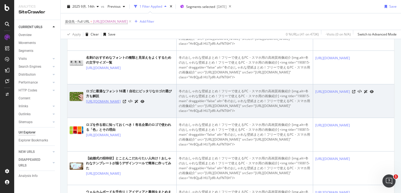
drag, startPoint x: 86, startPoint y: 115, endPoint x: 118, endPoint y: 122, distance: 33.4
click at [118, 104] on div "ロゴに最適なフォント16選！自社にピッタリなロゴの選び方も解説 [URL][DOMAIN_NAME]" at bounding box center [122, 97] width 104 height 16
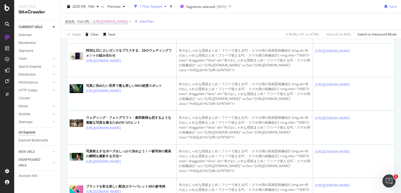
scroll to position [873, 0]
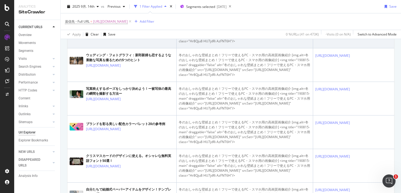
drag, startPoint x: 86, startPoint y: 131, endPoint x: 109, endPoint y: 146, distance: 27.6
click at [109, 48] on td "写真に収めたい世界で最も美しい50の絶景スポット [URL][DOMAIN_NAME]" at bounding box center [121, 32] width 109 height 34
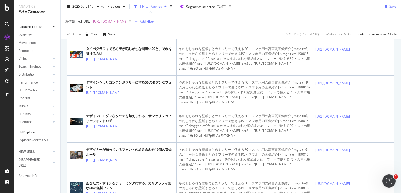
scroll to position [1264, 0]
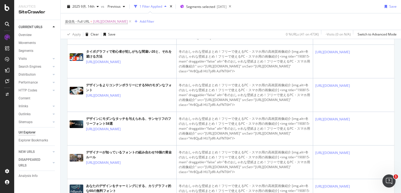
drag, startPoint x: 85, startPoint y: 90, endPoint x: 111, endPoint y: 101, distance: 28.5
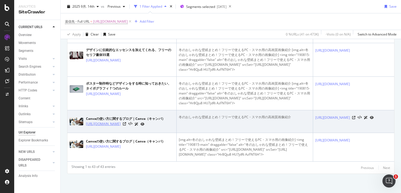
scroll to position [1639, 0]
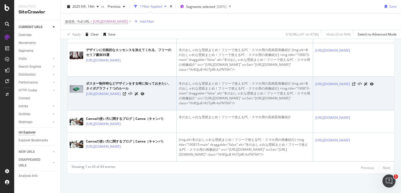
drag, startPoint x: 85, startPoint y: 81, endPoint x: 109, endPoint y: 95, distance: 27.5
click at [109, 95] on td "ポスター制作時などデザインをする時に知っておきたい、タイポグラフィ７つのルール [URL][DOMAIN_NAME]" at bounding box center [121, 94] width 109 height 34
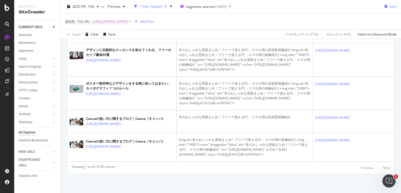
click at [118, 21] on span "[URL][DOMAIN_NAME]" at bounding box center [110, 22] width 35 height 8
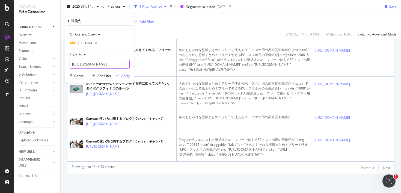
click at [108, 61] on input "[URL][DOMAIN_NAME]" at bounding box center [96, 64] width 52 height 9
paste input "promote-youtube-channel-videos"
type input "[URL][DOMAIN_NAME]"
click at [124, 76] on div "Apply" at bounding box center [125, 75] width 8 height 5
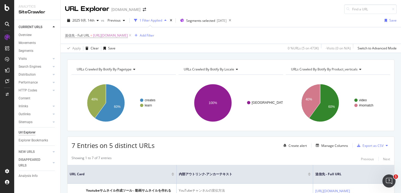
scroll to position [130, 0]
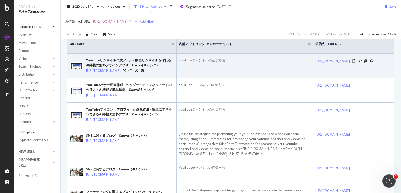
drag, startPoint x: 85, startPoint y: 70, endPoint x: 130, endPoint y: 79, distance: 45.7
click at [130, 73] on div "Youtubeサムネイル作成ツール - 動画サムネイルを作れるAI搭載の無料デザインアプリ | Canva(キャンバ) [URL][DOMAIN_NAME]" at bounding box center [122, 66] width 104 height 16
drag, startPoint x: 179, startPoint y: 60, endPoint x: 249, endPoint y: 60, distance: 70.4
click at [249, 60] on div "YouTubeチャンネルの宣伝方法" at bounding box center [245, 60] width 132 height 5
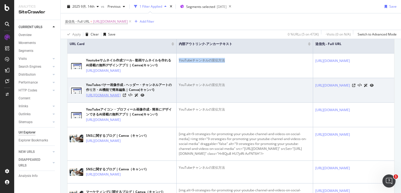
drag, startPoint x: 85, startPoint y: 100, endPoint x: 137, endPoint y: 107, distance: 52.8
click at [137, 98] on div "YouTubeバナー画像作成 - ヘッダー・チャンネルアートの作り方・AI機能で簡単編集 | Canva(キャンバ) [URL][DOMAIN_NAME]" at bounding box center [122, 90] width 104 height 16
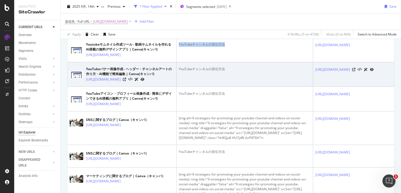
scroll to position [147, 0]
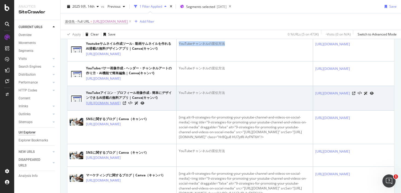
drag, startPoint x: 85, startPoint y: 113, endPoint x: 106, endPoint y: 120, distance: 22.2
click at [106, 106] on div "YouTubeアイコン・プロフィール画像作成 - 簡単にデザインできるAI搭載の無料アプリ | Canva(キャンバ) [URL][DOMAIN_NAME]" at bounding box center [122, 98] width 104 height 16
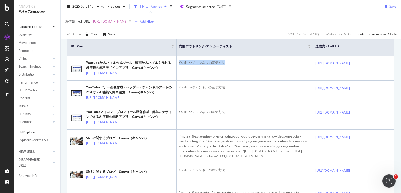
scroll to position [0, 0]
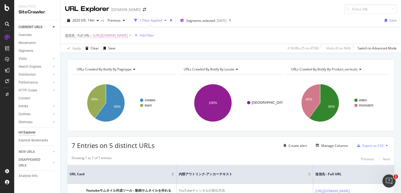
click at [128, 37] on span "[URL][DOMAIN_NAME]" at bounding box center [110, 36] width 35 height 8
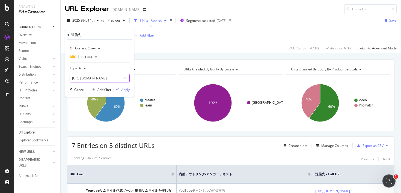
click at [99, 80] on input "[URL][DOMAIN_NAME]" at bounding box center [96, 78] width 52 height 9
paste input "stepping-up-your-instagram-stories-with-[PERSON_NAME]"
type input "[URL][DOMAIN_NAME]"
click at [123, 88] on div "Apply" at bounding box center [125, 89] width 8 height 5
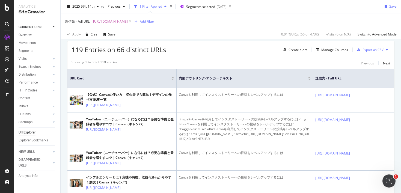
scroll to position [109, 0]
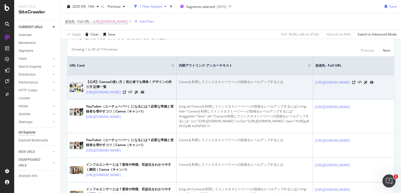
drag, startPoint x: 85, startPoint y: 91, endPoint x: 101, endPoint y: 101, distance: 19.0
click at [101, 100] on td "【公式】Canvaの使い方 | 初心者でも簡単！デザインの作り方 記事一覧 [URL][DOMAIN_NAME]" at bounding box center [121, 87] width 109 height 25
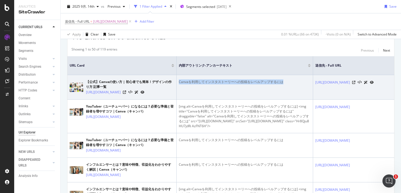
drag, startPoint x: 179, startPoint y: 82, endPoint x: 279, endPoint y: 82, distance: 99.8
click at [281, 82] on div "Canvaを利用してインスタストーリーへの投稿をレベルアップするには" at bounding box center [245, 81] width 132 height 5
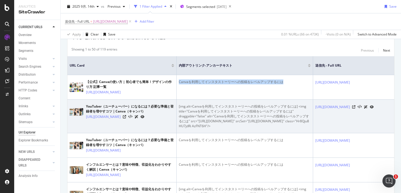
scroll to position [132, 0]
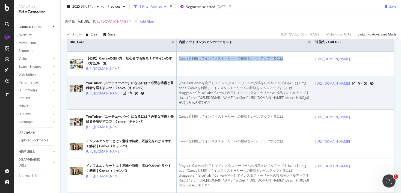
drag, startPoint x: 85, startPoint y: 98, endPoint x: 123, endPoint y: 103, distance: 38.0
click at [123, 96] on div "YouTuber（ユーチューバー）になるには？必要な準備と登録者を増やすコツ｜Canva（キャンバ） [URL][DOMAIN_NAME]" at bounding box center [122, 88] width 104 height 16
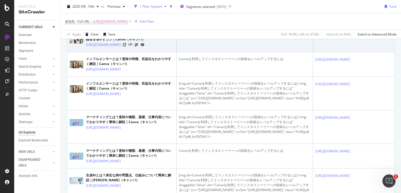
scroll to position [227, 0]
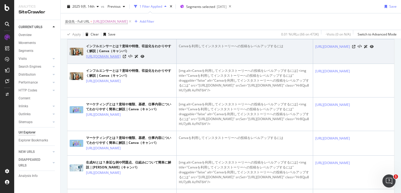
drag, startPoint x: 85, startPoint y: 82, endPoint x: 119, endPoint y: 85, distance: 34.6
click at [119, 59] on div "インフルエンサーとは？意味や特徴、収益化をわかりやすく解説｜Canva（キャンバ） [URL][DOMAIN_NAME]" at bounding box center [122, 52] width 104 height 16
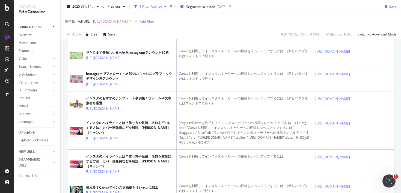
scroll to position [633, 0]
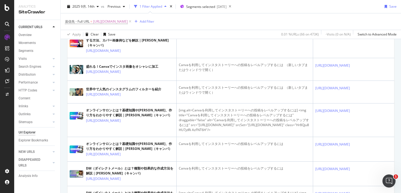
drag, startPoint x: 85, startPoint y: 60, endPoint x: 119, endPoint y: 73, distance: 35.8
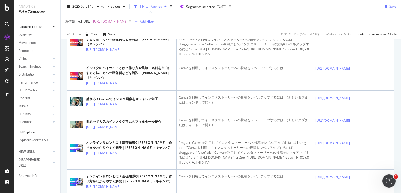
scroll to position [617, 0]
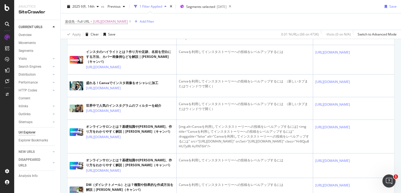
drag, startPoint x: 86, startPoint y: 112, endPoint x: 128, endPoint y: 116, distance: 42.6
drag, startPoint x: 91, startPoint y: 141, endPoint x: 120, endPoint y: 149, distance: 30.3
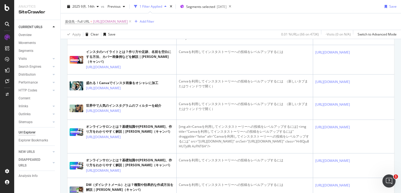
scroll to position [640, 0]
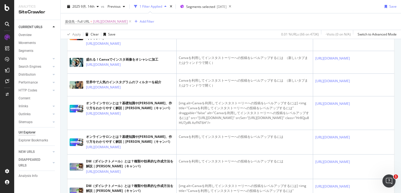
drag, startPoint x: 86, startPoint y: 119, endPoint x: 125, endPoint y: 120, distance: 39.8
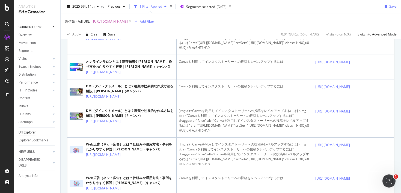
scroll to position [752, 0]
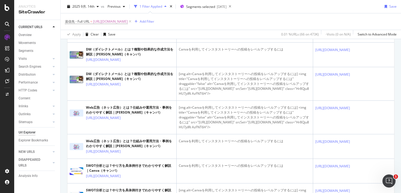
drag, startPoint x: 84, startPoint y: 109, endPoint x: 125, endPoint y: 115, distance: 41.7
drag, startPoint x: 85, startPoint y: 107, endPoint x: 123, endPoint y: 116, distance: 39.8
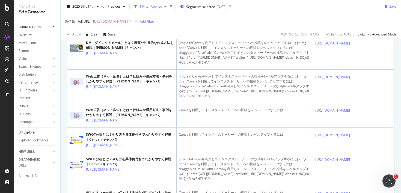
drag, startPoint x: 87, startPoint y: 103, endPoint x: 137, endPoint y: 116, distance: 51.4
click at [137, 116] on tbody "【公式】Canvaの使い方 | 初心者でも簡単！デザインの作り方 記事一覧 [URL][DOMAIN_NAME] Canvaを利用してインスタストーリーへの投…" at bounding box center [312, 112] width 491 height 1425
drag, startPoint x: 85, startPoint y: 103, endPoint x: 135, endPoint y: 106, distance: 50.3
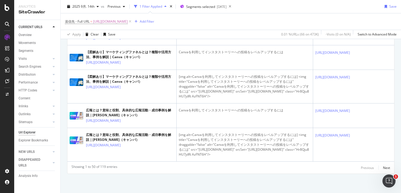
scroll to position [1908, 0]
click at [386, 167] on div "Next" at bounding box center [386, 167] width 7 height 5
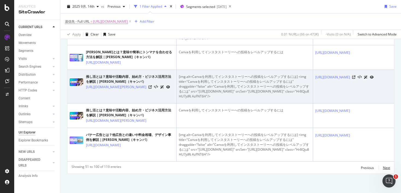
scroll to position [1946, 0]
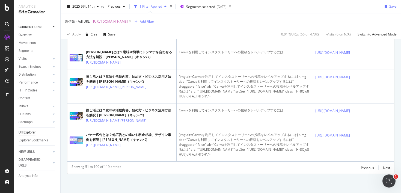
click at [128, 22] on span "[URL][DOMAIN_NAME]" at bounding box center [110, 22] width 35 height 8
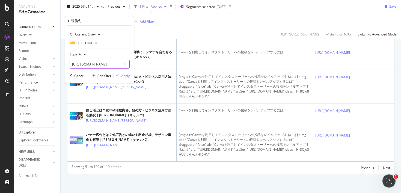
click at [105, 61] on input "[URL][DOMAIN_NAME]" at bounding box center [96, 64] width 52 height 9
paste input "instagram-processing"
type input "[URL][DOMAIN_NAME]"
click at [127, 76] on div "Apply" at bounding box center [125, 75] width 8 height 5
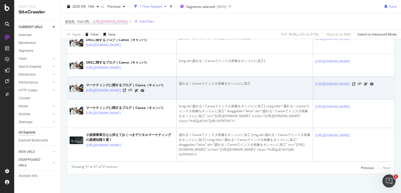
scroll to position [285, 0]
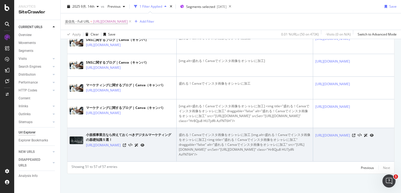
drag, startPoint x: 85, startPoint y: 129, endPoint x: 137, endPoint y: 143, distance: 53.9
click at [137, 143] on td "小規模事業主なら抑えておくべきデジタルマーケティングの基礎知識５選！ [URL][DOMAIN_NAME]" at bounding box center [121, 145] width 109 height 34
drag, startPoint x: 180, startPoint y: 120, endPoint x: 234, endPoint y: 121, distance: 54.3
click at [235, 132] on div "盛れる！Canvaでインスタ画像をオシャレに加工 [img.alt=盛れる！Canvaでインスタ画像をオシャレに加工] <img title="盛れる！Can…" at bounding box center [245, 144] width 132 height 25
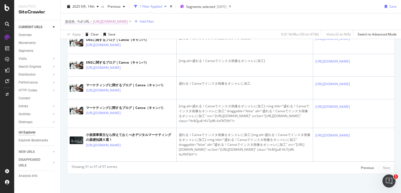
click at [128, 22] on span "[URL][DOMAIN_NAME]" at bounding box center [110, 22] width 35 height 8
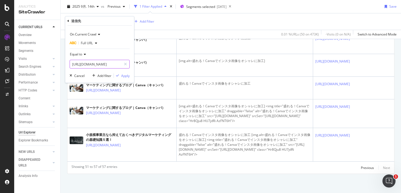
click at [107, 65] on input "[URL][DOMAIN_NAME]" at bounding box center [96, 64] width 52 height 9
paste input "toriaez"
type input "[URL][DOMAIN_NAME]"
click at [123, 78] on div "On Current Crawl Full URL Equal to [URL][DOMAIN_NAME] Cancel Add filter Apply" at bounding box center [99, 54] width 69 height 57
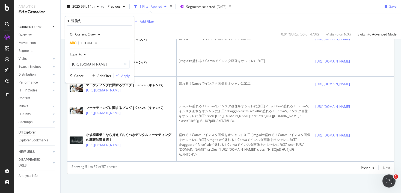
scroll to position [0, 0]
click at [127, 76] on div "Apply" at bounding box center [125, 75] width 8 height 5
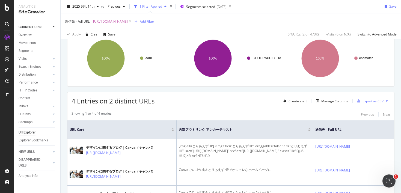
scroll to position [122, 0]
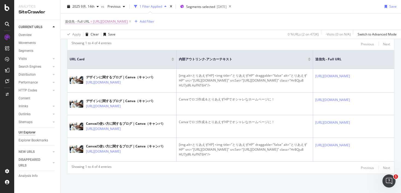
click at [128, 22] on span "[URL][DOMAIN_NAME]" at bounding box center [110, 22] width 35 height 8
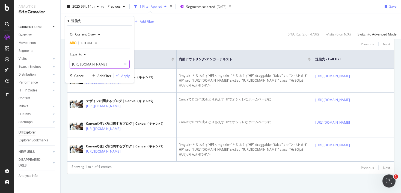
click at [105, 66] on input "[URL][DOMAIN_NAME]" at bounding box center [96, 64] width 52 height 9
paste input "logodesign"
type input "[URL][DOMAIN_NAME]"
click at [122, 75] on div "Apply" at bounding box center [125, 75] width 8 height 5
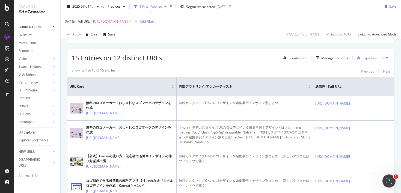
scroll to position [76, 0]
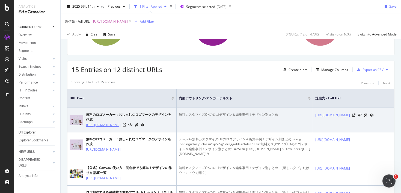
drag, startPoint x: 85, startPoint y: 125, endPoint x: 140, endPoint y: 127, distance: 54.8
click at [140, 127] on div "無料のロゴメーカー：おしゃれなロゴマークのデザインを作成 [URL][DOMAIN_NAME]" at bounding box center [122, 120] width 104 height 16
drag, startPoint x: 178, startPoint y: 115, endPoint x: 282, endPoint y: 115, distance: 103.7
click at [282, 115] on div "無料カスタマイズOKのロゴデザイン＆編集事例！デザイン別まとめ" at bounding box center [245, 114] width 132 height 5
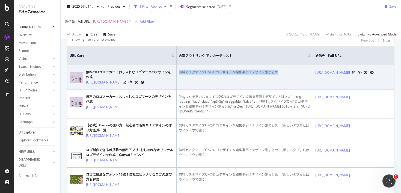
scroll to position [156, 0]
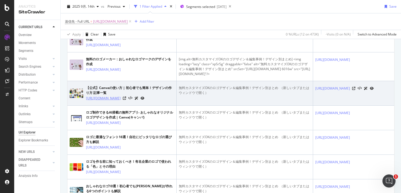
drag, startPoint x: 85, startPoint y: 118, endPoint x: 98, endPoint y: 125, distance: 15.4
click at [98, 101] on div "【公式】Canvaの使い方 | 初心者でも簡単！デザインの作り方 記事一覧 [URL][DOMAIN_NAME]" at bounding box center [122, 93] width 104 height 16
drag, startPoint x: 180, startPoint y: 107, endPoint x: 271, endPoint y: 107, distance: 90.8
click at [272, 95] on div "無料カスタマイズOKのロゴデザイン＆編集事例！デザイン別まとめ ⁠ （新しいタブまたはウィンドウで開く）" at bounding box center [245, 90] width 132 height 10
drag, startPoint x: 277, startPoint y: 108, endPoint x: 178, endPoint y: 109, distance: 99.0
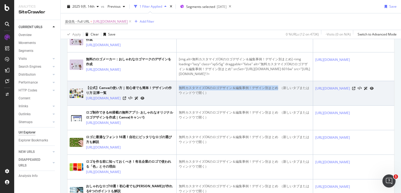
click at [178, 106] on td "無料カスタマイズOKのロゴデザイン＆編集事例！デザイン別まとめ ⁠ （新しいタブまたはウィンドウで開く）" at bounding box center [244, 93] width 136 height 25
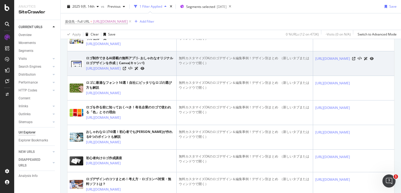
drag, startPoint x: 85, startPoint y: 93, endPoint x: 103, endPoint y: 103, distance: 19.7
click at [103, 76] on td "ロゴ制作できるAI搭載の無料アプリ- おしゃれなオリジナルロゴデザインを作成 | Canva(キャンバ) [URL][DOMAIN_NAME]" at bounding box center [121, 63] width 109 height 25
drag, startPoint x: 180, startPoint y: 82, endPoint x: 246, endPoint y: 82, distance: 66.0
click at [246, 65] on div "無料カスタマイズOKのロゴデザイン＆編集事例！デザイン別まとめ ⁠ （新しいタブまたはウィンドウで開く）" at bounding box center [245, 61] width 132 height 10
drag, startPoint x: 85, startPoint y: 92, endPoint x: 99, endPoint y: 102, distance: 17.0
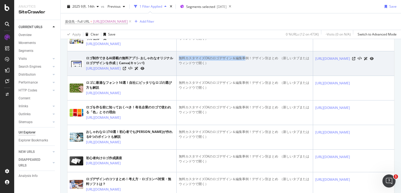
click at [99, 76] on td "ロゴ制作できるAI搭載の無料アプリ- おしゃれなオリジナルロゴデザインを作成 | Canva(キャンバ) [URL][DOMAIN_NAME]" at bounding box center [121, 63] width 109 height 25
drag, startPoint x: 179, startPoint y: 84, endPoint x: 276, endPoint y: 83, distance: 96.6
click at [276, 65] on div "無料カスタマイズOKのロゴデザイン＆編集事例！デザイン別まとめ ⁠ （新しいタブまたはウィンドウで開く）" at bounding box center [245, 61] width 132 height 10
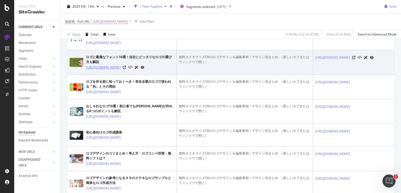
drag, startPoint x: 85, startPoint y: 97, endPoint x: 119, endPoint y: 102, distance: 34.6
click at [119, 70] on div "ロゴに最適なフォント16選！自社にピッタリなロゴの選び方も解説 [URL][DOMAIN_NAME]" at bounding box center [122, 63] width 104 height 16
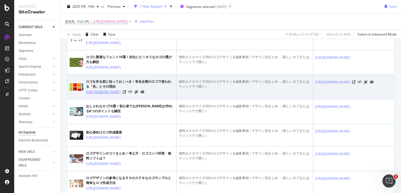
drag, startPoint x: 85, startPoint y: 128, endPoint x: 112, endPoint y: 139, distance: 29.1
click at [112, 95] on div "ロゴを作る前に知っておくべき！有名企業のロゴで使われる「色」とその理由 [URL][DOMAIN_NAME]" at bounding box center [122, 87] width 104 height 16
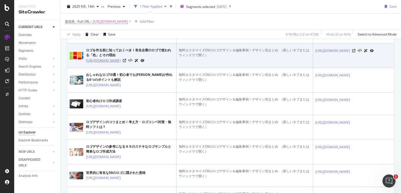
scroll to position [273, 0]
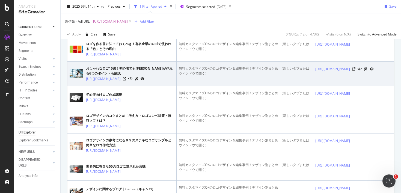
drag, startPoint x: 85, startPoint y: 124, endPoint x: 127, endPoint y: 135, distance: 43.3
click at [127, 86] on td "おしゃれなロゴ10選！初心者でも[PERSON_NAME]が作れる6つのポイントも解説 [URL][DOMAIN_NAME]" at bounding box center [121, 74] width 109 height 25
click at [96, 76] on div "おしゃれなロゴ10選！初心者でも[PERSON_NAME]が作れる6つのポイントも解説" at bounding box center [130, 71] width 88 height 10
drag, startPoint x: 85, startPoint y: 124, endPoint x: 121, endPoint y: 131, distance: 36.3
click at [121, 82] on div "おしゃれなロゴ10選！初心者でも[PERSON_NAME]が作れる6つのポイントも解説 [URL][DOMAIN_NAME]" at bounding box center [122, 74] width 104 height 16
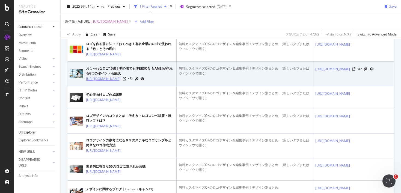
scroll to position [303, 0]
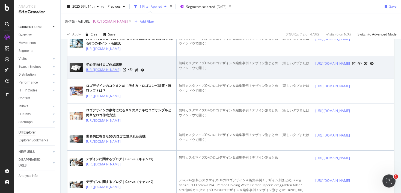
drag, startPoint x: 84, startPoint y: 120, endPoint x: 116, endPoint y: 126, distance: 32.0
click at [116, 74] on div "初心者向けロゴ作成講座 [URL][DOMAIN_NAME]" at bounding box center [122, 68] width 104 height 14
click at [93, 67] on div "初心者向けロゴ作成講座" at bounding box center [115, 64] width 58 height 5
drag, startPoint x: 85, startPoint y: 120, endPoint x: 125, endPoint y: 127, distance: 41.0
click at [125, 74] on div "初心者向けロゴ作成講座 [URL][DOMAIN_NAME]" at bounding box center [122, 68] width 104 height 14
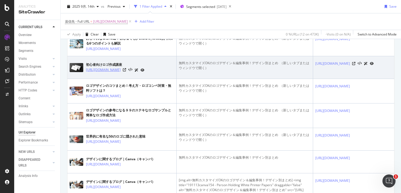
scroll to position [349, 0]
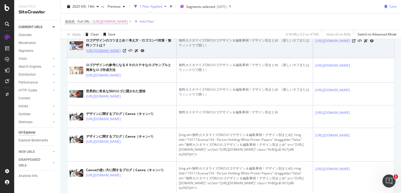
drag, startPoint x: 85, startPoint y: 104, endPoint x: 105, endPoint y: 110, distance: 20.3
click at [105, 53] on div "ロゴデザインのコツまとめ！考え方・ロゴコンペ対策・無料ソフトは？ [URL][DOMAIN_NAME]" at bounding box center [122, 46] width 104 height 16
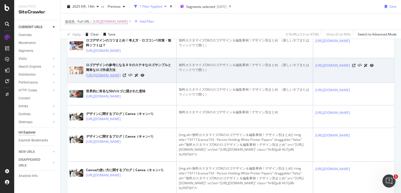
drag, startPoint x: 85, startPoint y: 134, endPoint x: 109, endPoint y: 141, distance: 24.9
click at [109, 78] on div "ロゴデザインの参考になる９９のステキなロゴサンプルと簡単なロゴ作成方法 [URL][DOMAIN_NAME]" at bounding box center [122, 70] width 104 height 16
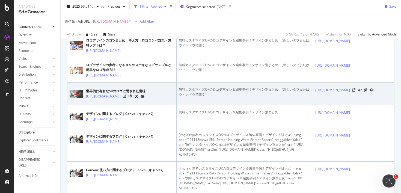
scroll to position [379, 0]
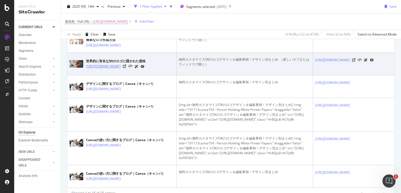
drag, startPoint x: 85, startPoint y: 129, endPoint x: 103, endPoint y: 142, distance: 22.1
click at [103, 71] on div "世界的に有名な50のロゴに隠された意味 [URL][DOMAIN_NAME]" at bounding box center [122, 64] width 104 height 14
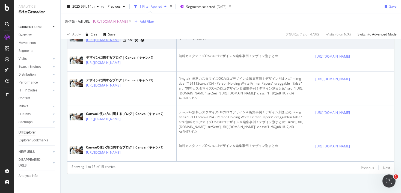
scroll to position [510, 0]
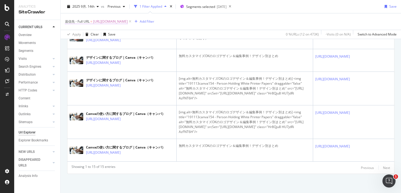
click at [128, 22] on span "[URL][DOMAIN_NAME]" at bounding box center [110, 22] width 35 height 8
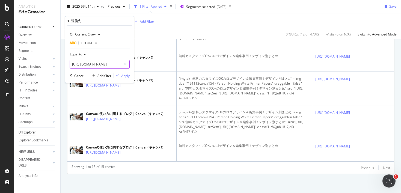
click at [103, 65] on input "[URL][DOMAIN_NAME]" at bounding box center [96, 64] width 52 height 9
paste input "how-to-make-merch"
type input "[URL][DOMAIN_NAME]"
click at [123, 75] on div "Apply" at bounding box center [125, 75] width 8 height 5
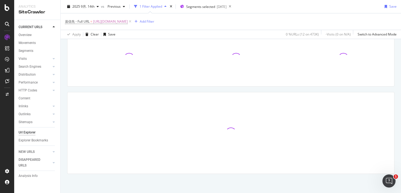
scroll to position [44, 0]
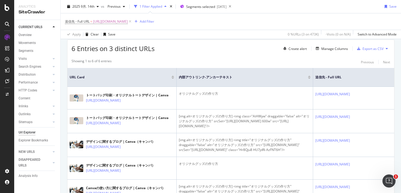
scroll to position [73, 0]
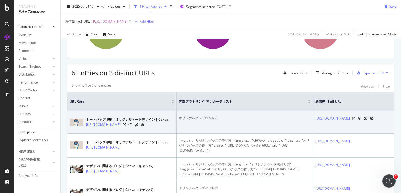
drag, startPoint x: 85, startPoint y: 125, endPoint x: 146, endPoint y: 126, distance: 61.1
click at [146, 126] on div "トートバッグ印刷・オリジナルトートデザイン | Canva https://www.canva.com/ja_jp/tote-bags/" at bounding box center [122, 122] width 104 height 14
copy link "https://www.canva.com/ja_jp/tote-bags/"
copy div "オリジナルグッズの作り方"
drag, startPoint x: 180, startPoint y: 118, endPoint x: 250, endPoint y: 118, distance: 69.8
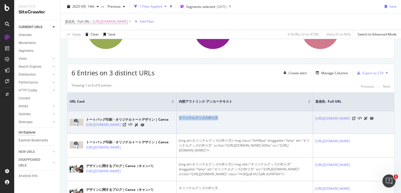
click at [250, 118] on div "オリジナルグッズの作り方" at bounding box center [245, 117] width 132 height 5
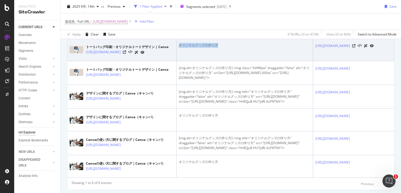
scroll to position [185, 0]
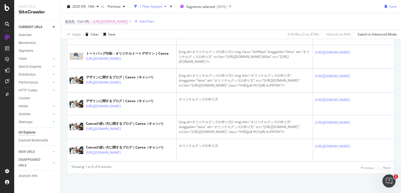
click at [128, 21] on span "[URL][DOMAIN_NAME]" at bounding box center [110, 22] width 35 height 8
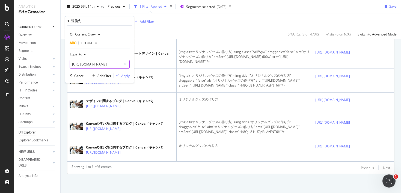
click at [112, 64] on input "[URL][DOMAIN_NAME]" at bounding box center [96, 64] width 52 height 9
paste input "45-brilliant-flyer-designs"
type input "[URL][DOMAIN_NAME]"
click at [126, 75] on div "Apply" at bounding box center [125, 75] width 8 height 5
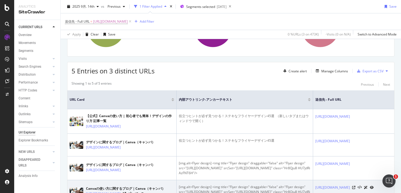
scroll to position [79, 0]
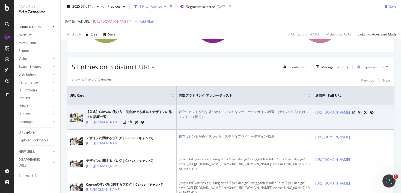
drag, startPoint x: 84, startPoint y: 122, endPoint x: 102, endPoint y: 130, distance: 19.7
click at [102, 125] on div "【公式】Canvaの使い方 | 初心者でも簡単！デザインの作り方 記事一覧 [URL][DOMAIN_NAME]" at bounding box center [122, 117] width 104 height 16
click at [90, 109] on div "【公式】Canvaの使い方 | 初心者でも簡単！デザインの作り方 記事一覧" at bounding box center [130, 114] width 88 height 10
drag, startPoint x: 85, startPoint y: 122, endPoint x: 98, endPoint y: 129, distance: 15.7
click at [98, 125] on div "【公式】Canvaの使い方 | 初心者でも簡単！デザインの作り方 記事一覧 [URL][DOMAIN_NAME]" at bounding box center [122, 117] width 104 height 16
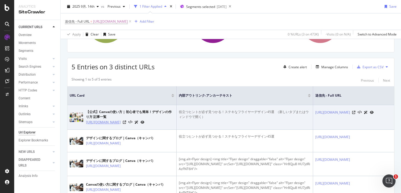
copy link "[URL][DOMAIN_NAME]"
drag, startPoint x: 180, startPoint y: 112, endPoint x: 263, endPoint y: 112, distance: 83.7
click at [265, 112] on div "役立つヒントが必ず見つかる！ステキなフライヤーデザイン45選 ⁠ （新しいタブまたはウィンドウで開く）" at bounding box center [245, 114] width 132 height 10
click at [274, 111] on div "役立つヒントが必ず見つかる！ステキなフライヤーデザイン45選 ⁠ （新しいタブまたはウィンドウで開く）" at bounding box center [245, 114] width 132 height 10
copy div "役立つヒントが必ず見つかる！ステキなフライヤーデザイン45選"
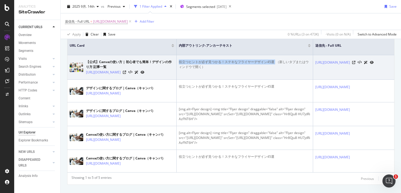
scroll to position [151, 0]
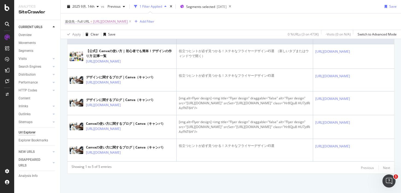
click at [128, 20] on span "[URL][DOMAIN_NAME]" at bounding box center [110, 22] width 35 height 8
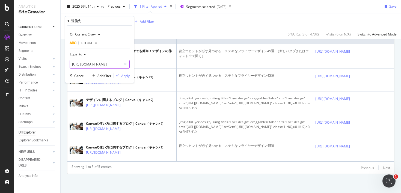
click at [104, 65] on input "[URL][DOMAIN_NAME]" at bounding box center [96, 64] width 52 height 9
paste input "10-simple-ways-instantly-jazz-brands-instagram-feed"
type input "[URL][DOMAIN_NAME]"
click at [122, 73] on button "Apply" at bounding box center [122, 75] width 16 height 5
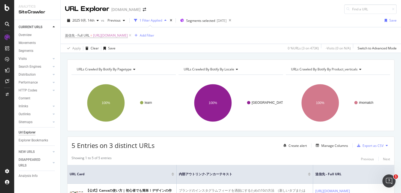
scroll to position [121, 0]
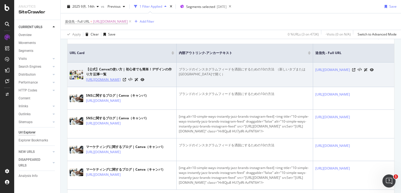
drag, startPoint x: 85, startPoint y: 80, endPoint x: 96, endPoint y: 87, distance: 12.8
click at [96, 82] on div "【公式】Canvaの使い方 | 初心者でも簡単！デザインの作り方 記事一覧 [URL][DOMAIN_NAME]" at bounding box center [122, 75] width 104 height 16
copy link "[URL][DOMAIN_NAME]"
drag, startPoint x: 181, startPoint y: 70, endPoint x: 273, endPoint y: 70, distance: 92.5
click at [273, 70] on div "ブランドのインスタグラムフィードを洒脱にするための10の方法 ⁠ （新しいタブまたはウィンドウで開く）" at bounding box center [245, 72] width 132 height 10
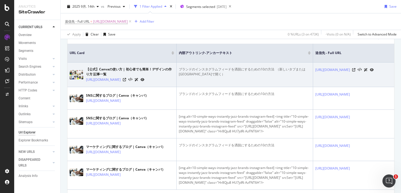
click at [272, 69] on div "ブランドのインスタグラムフィードを洒脱にするための10の方法 ⁠ （新しいタブまたはウィンドウで開く）" at bounding box center [245, 72] width 132 height 10
drag, startPoint x: 273, startPoint y: 69, endPoint x: 178, endPoint y: 69, distance: 94.6
click at [179, 69] on div "ブランドのインスタグラムフィードを洒脱にするための10の方法 ⁠ （新しいタブまたはウィンドウで開く）" at bounding box center [245, 72] width 132 height 10
copy div "ブランドのインスタグラムフィードを洒脱にするための10の方法"
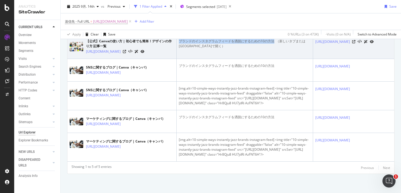
scroll to position [188, 0]
